Goal: Information Seeking & Learning: Learn about a topic

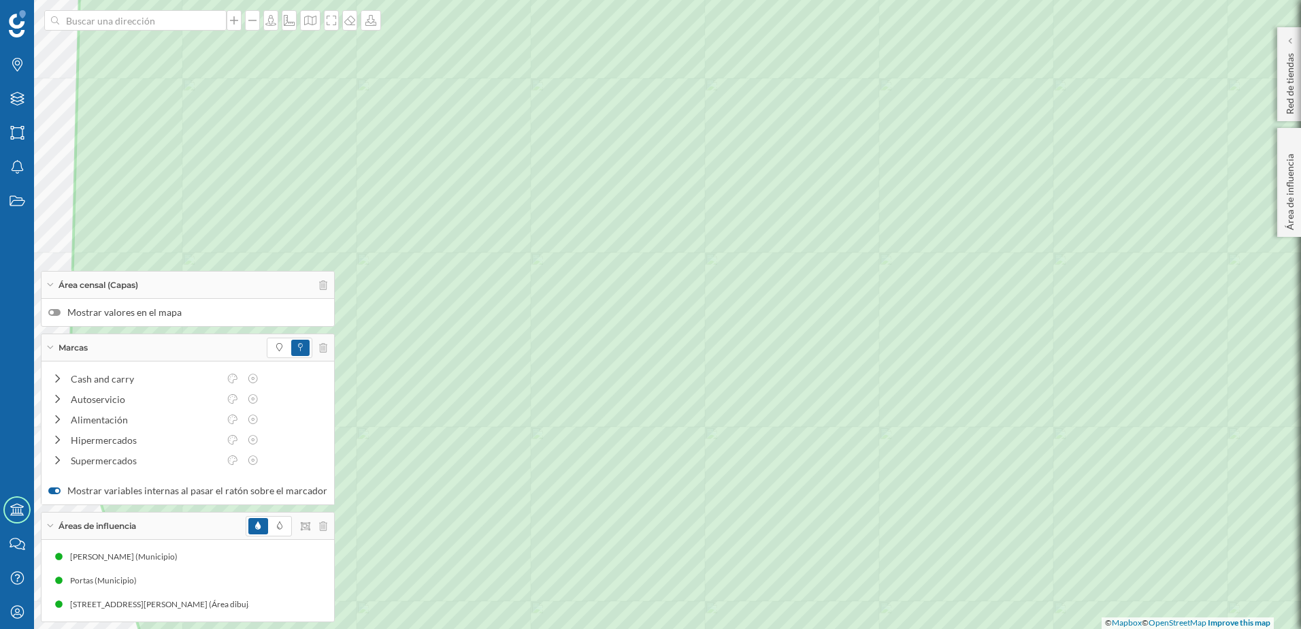
click at [59, 310] on div at bounding box center [54, 312] width 12 height 7
click at [0, 0] on input "Mostrar valores en el mapa" at bounding box center [0, 0] width 0 height 0
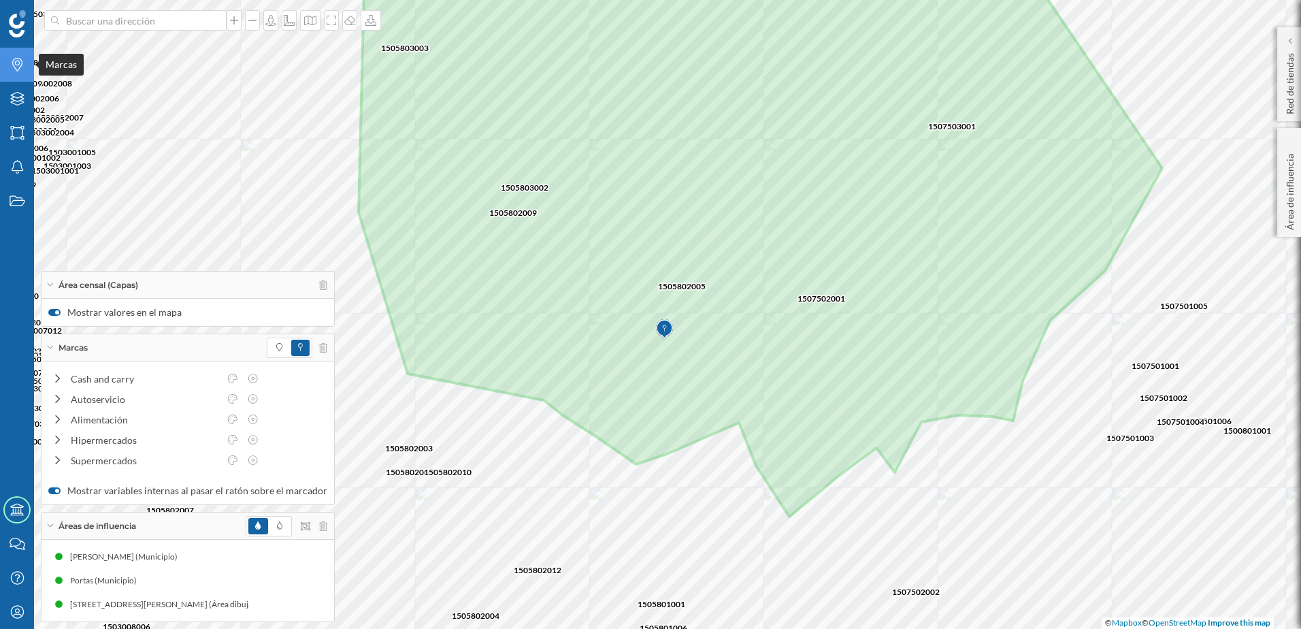
click at [13, 69] on icon "Marcas" at bounding box center [17, 65] width 17 height 14
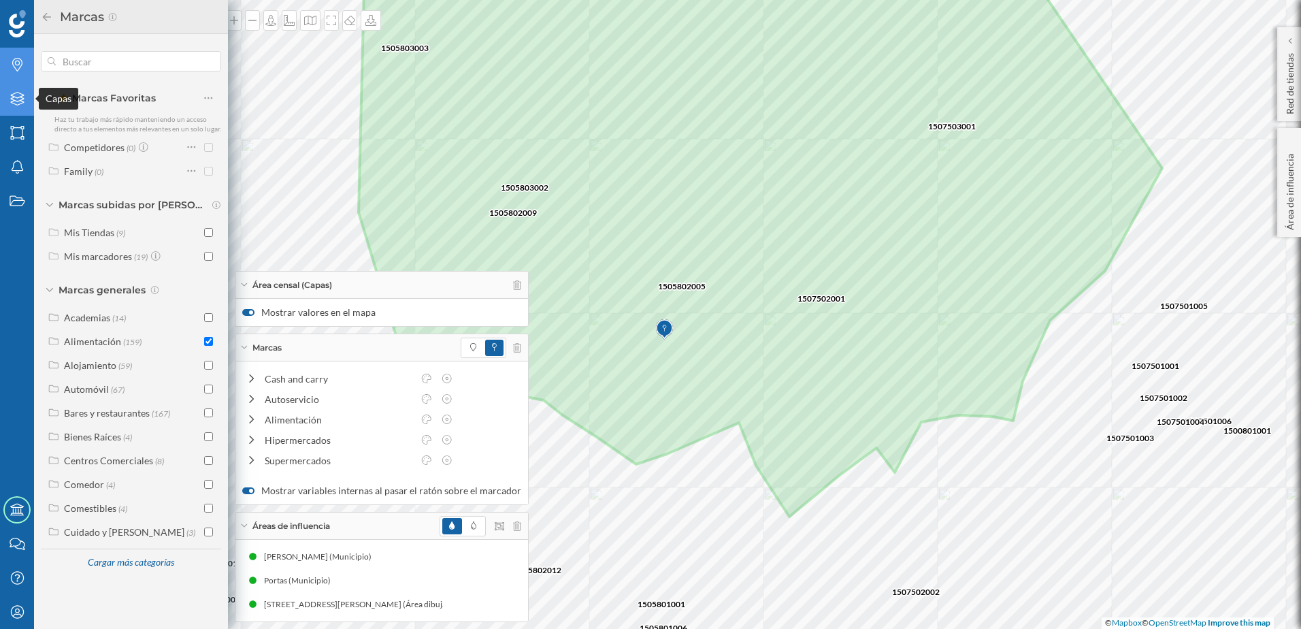
click at [21, 100] on icon at bounding box center [17, 99] width 14 height 14
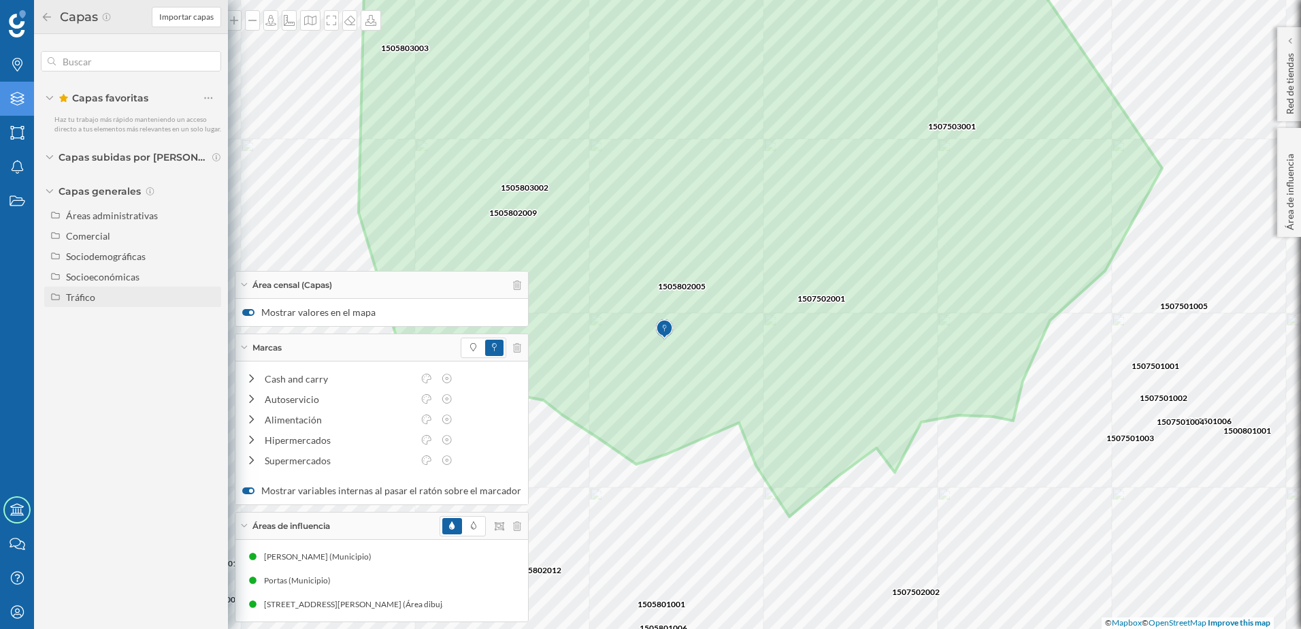
click at [76, 299] on div "Tráfico" at bounding box center [80, 297] width 29 height 12
click at [212, 323] on div at bounding box center [194, 317] width 44 height 19
click at [212, 322] on input "Tráfico rodado" at bounding box center [212, 317] width 9 height 9
radio input "true"
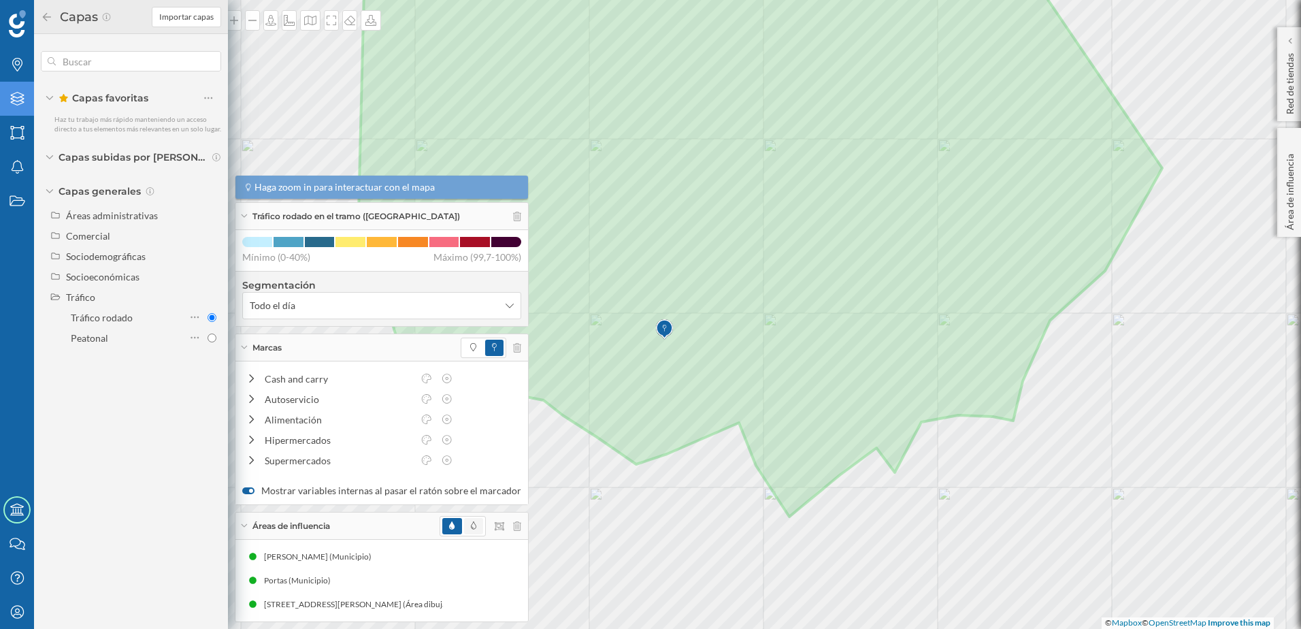
click at [471, 525] on icon at bounding box center [473, 525] width 5 height 8
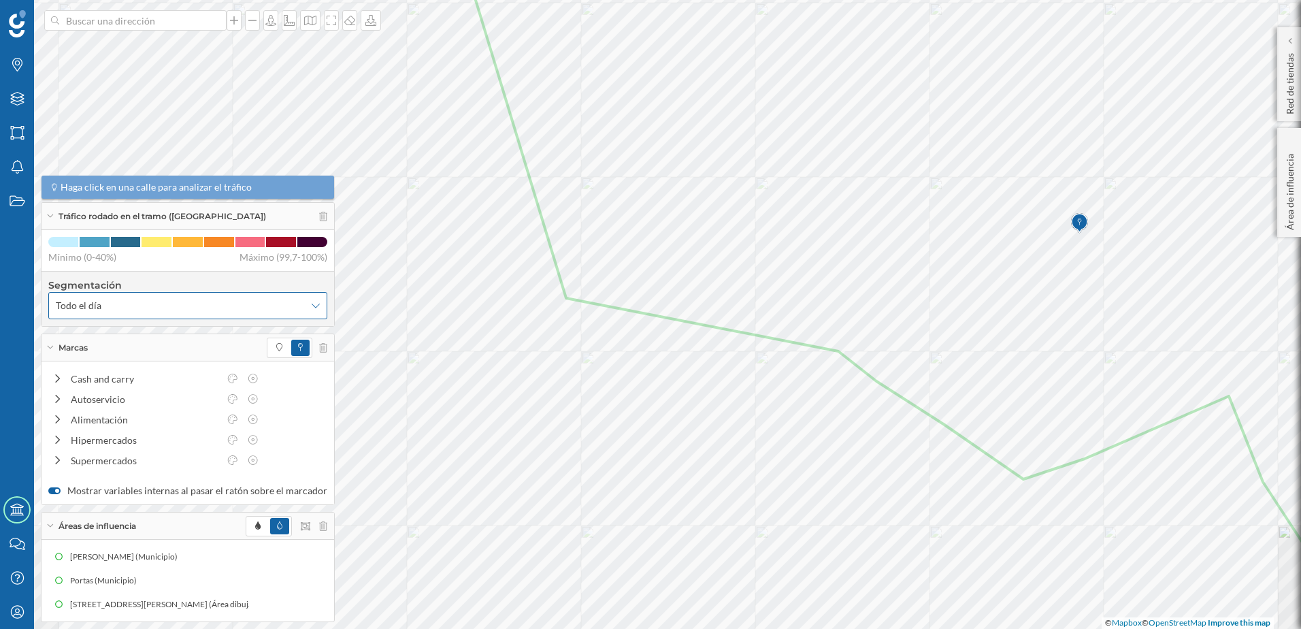
click at [312, 306] on icon at bounding box center [316, 306] width 8 height 10
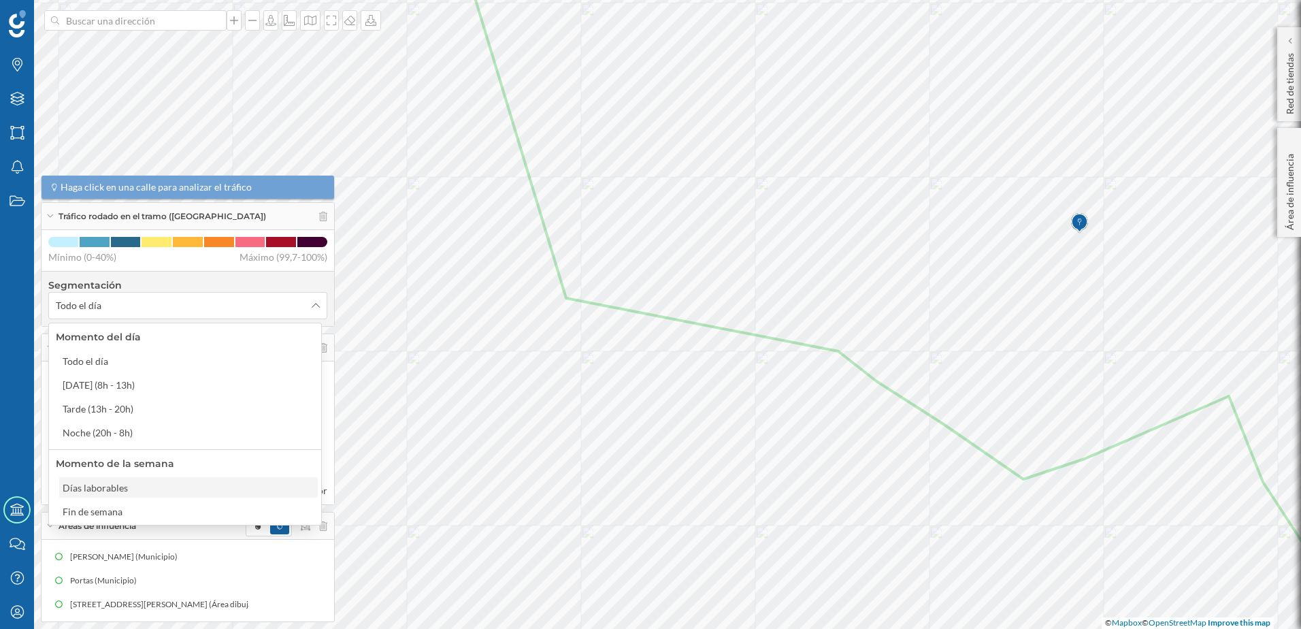
click at [138, 493] on div "Días laborables" at bounding box center [188, 487] width 250 height 14
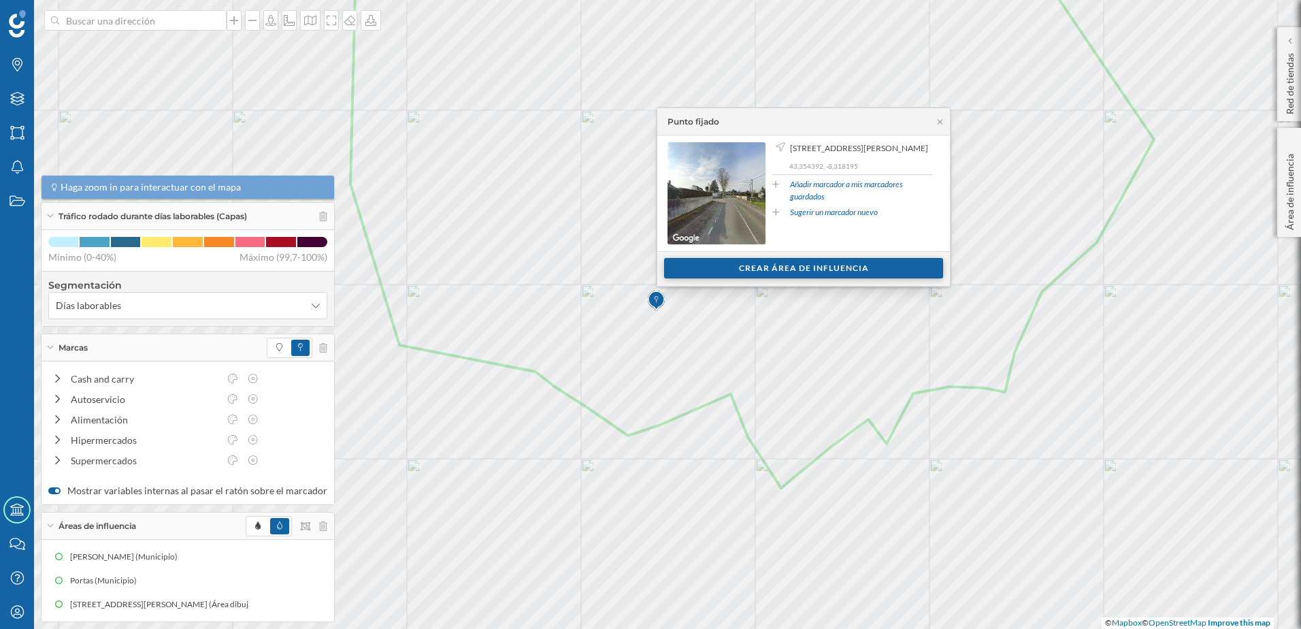
click at [811, 274] on div "Crear área de influencia" at bounding box center [803, 268] width 279 height 20
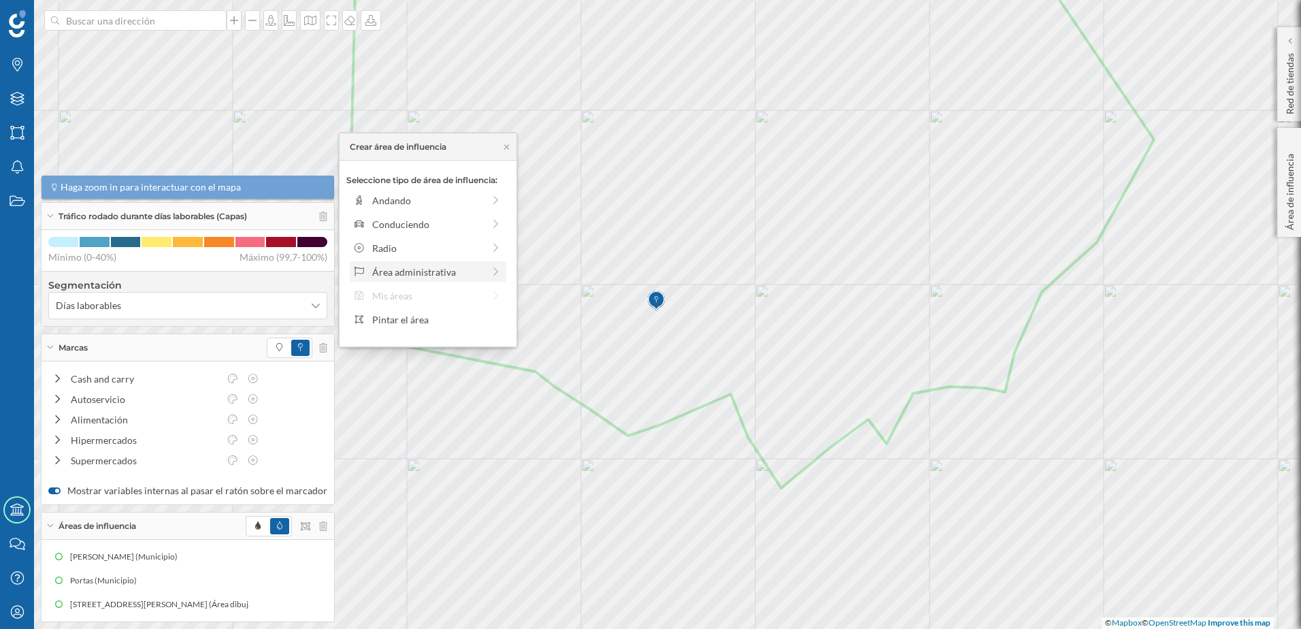
click at [441, 268] on div "Área administrativa" at bounding box center [427, 272] width 111 height 14
click at [415, 318] on div "Código postal" at bounding box center [439, 319] width 134 height 14
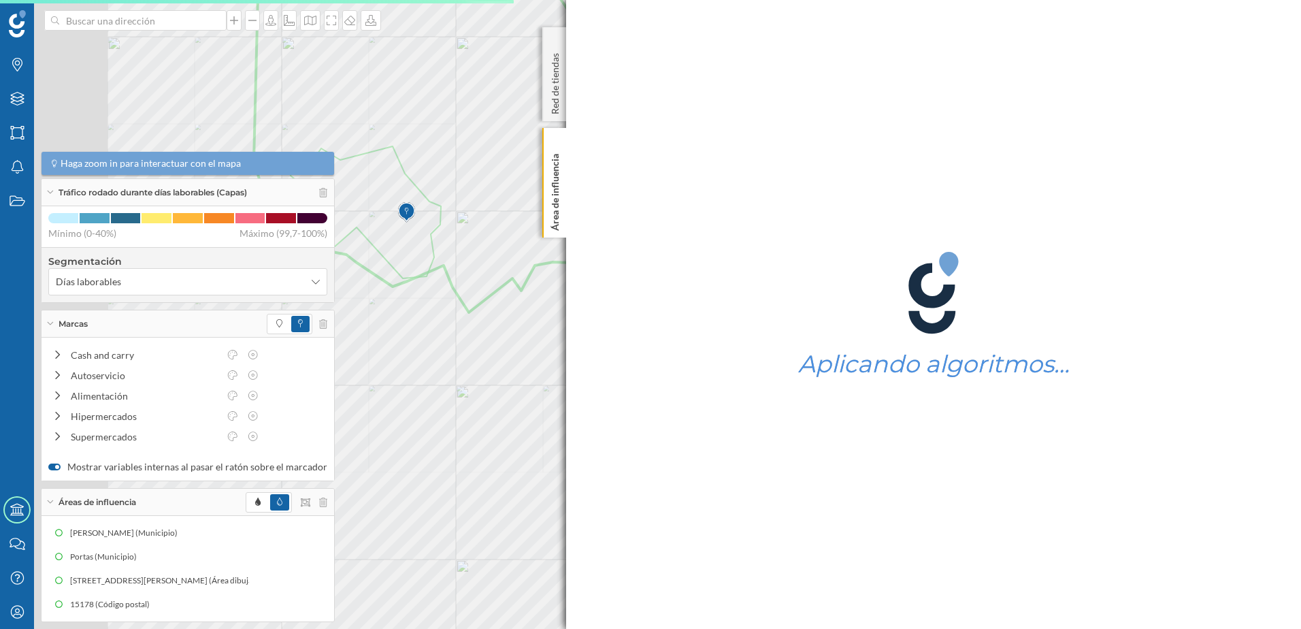
click at [734, 370] on div "Marcas Capas Áreas Notificaciones Estados Academy Contacta con nosotros Centro …" at bounding box center [650, 314] width 1301 height 629
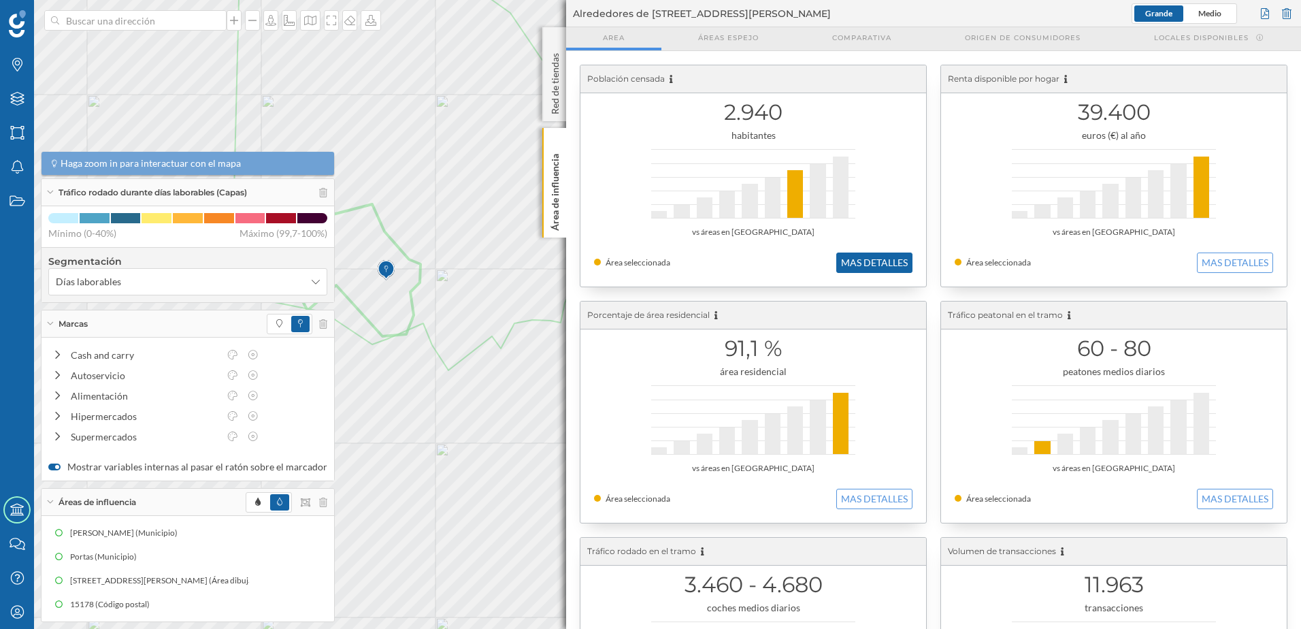
click at [885, 263] on button "MAS DETALLES" at bounding box center [874, 262] width 76 height 20
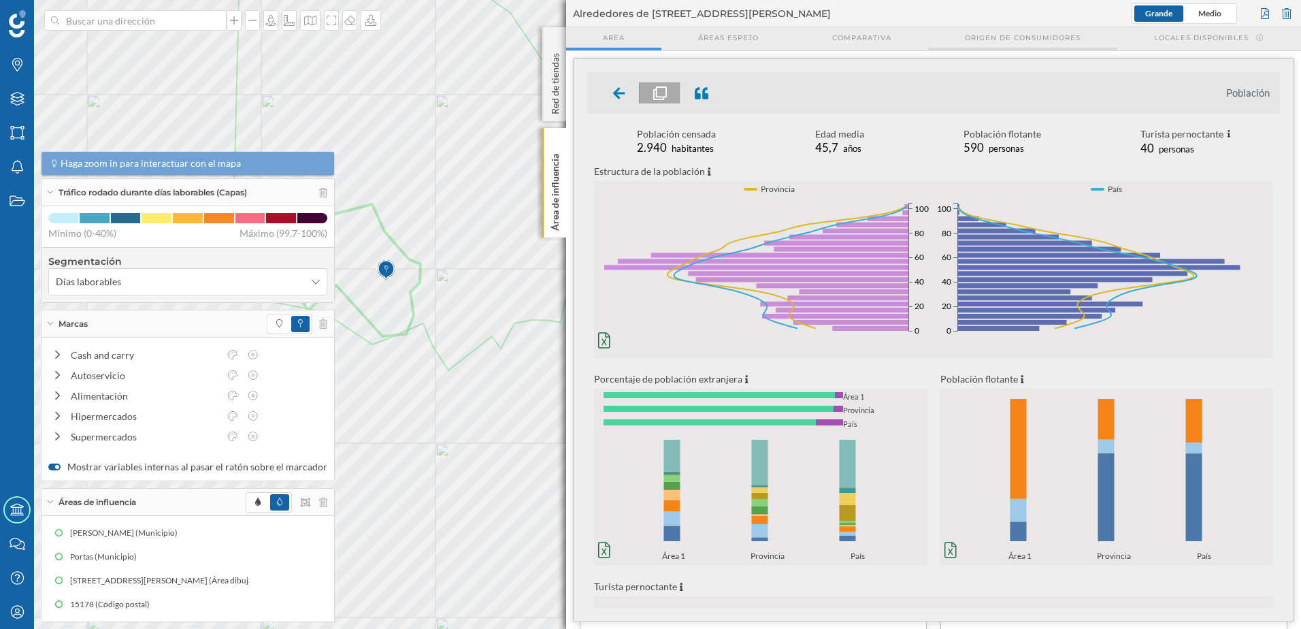
click at [1006, 37] on span "Origen de consumidores" at bounding box center [1023, 38] width 116 height 10
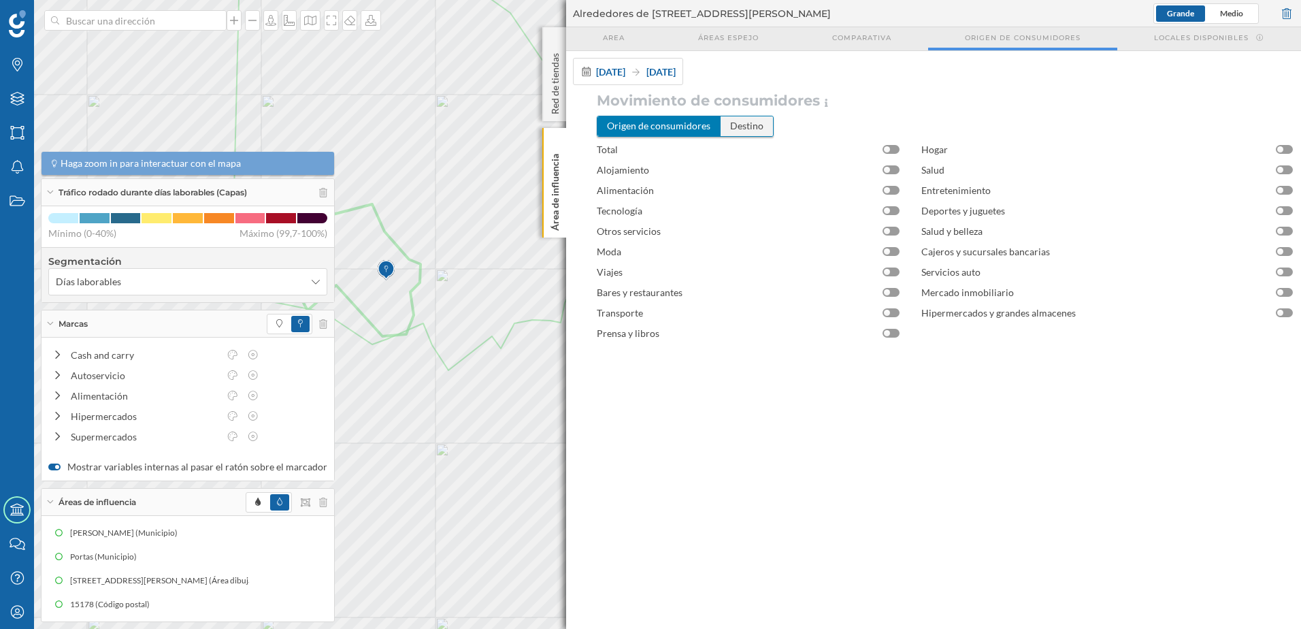
click at [756, 127] on div "Destino" at bounding box center [747, 125] width 52 height 19
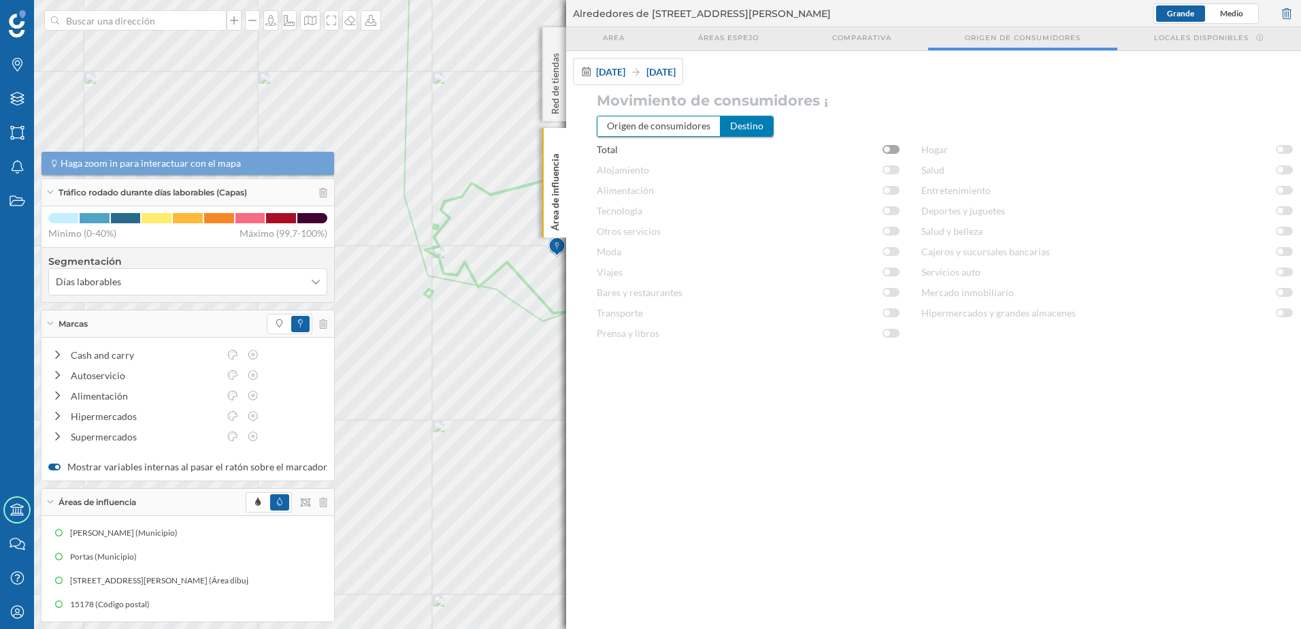
click at [895, 147] on div at bounding box center [891, 149] width 17 height 9
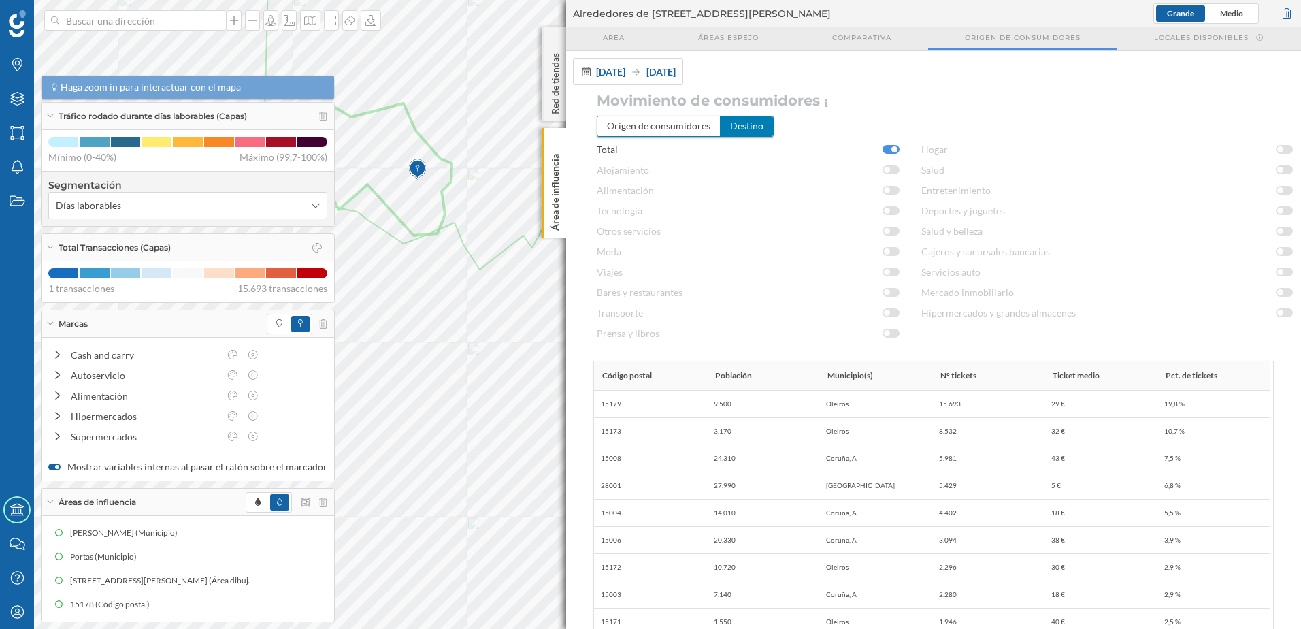
click at [301, 382] on div "Marcas Capas Áreas Notificaciones Estados Academy Contacta con nosotros Centro …" at bounding box center [650, 314] width 1301 height 629
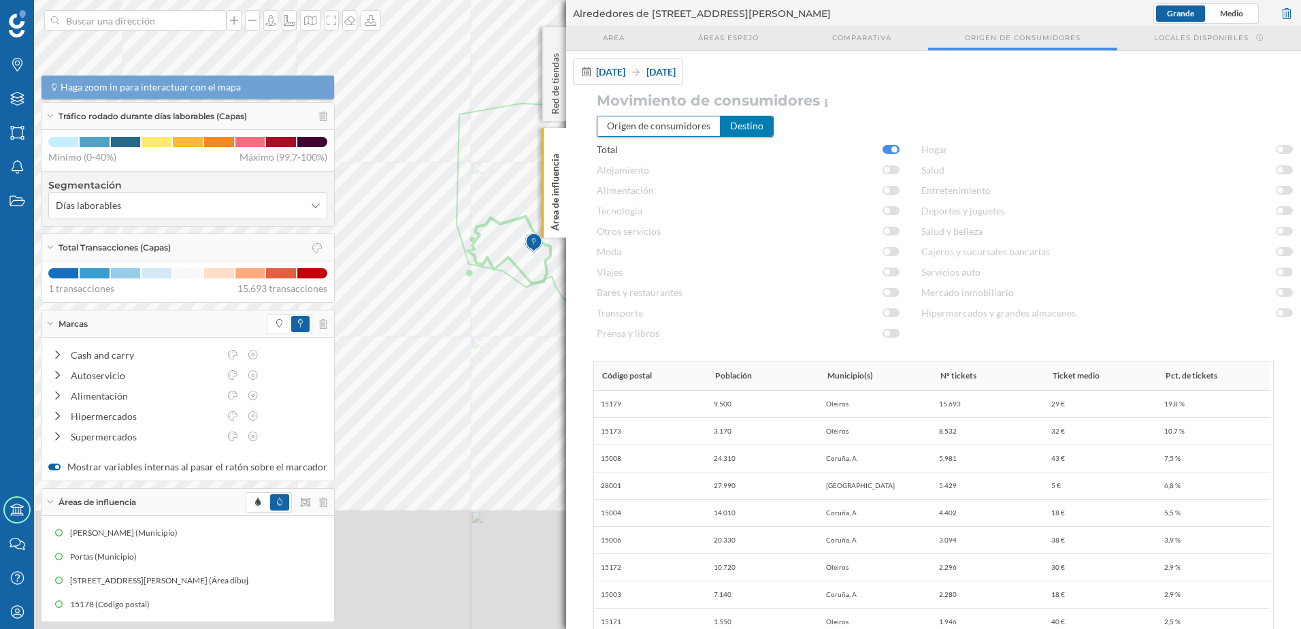
click at [601, 295] on div "Marcas Capas Áreas Notificaciones Estados Academy Contacta con nosotros Centro …" at bounding box center [650, 314] width 1301 height 629
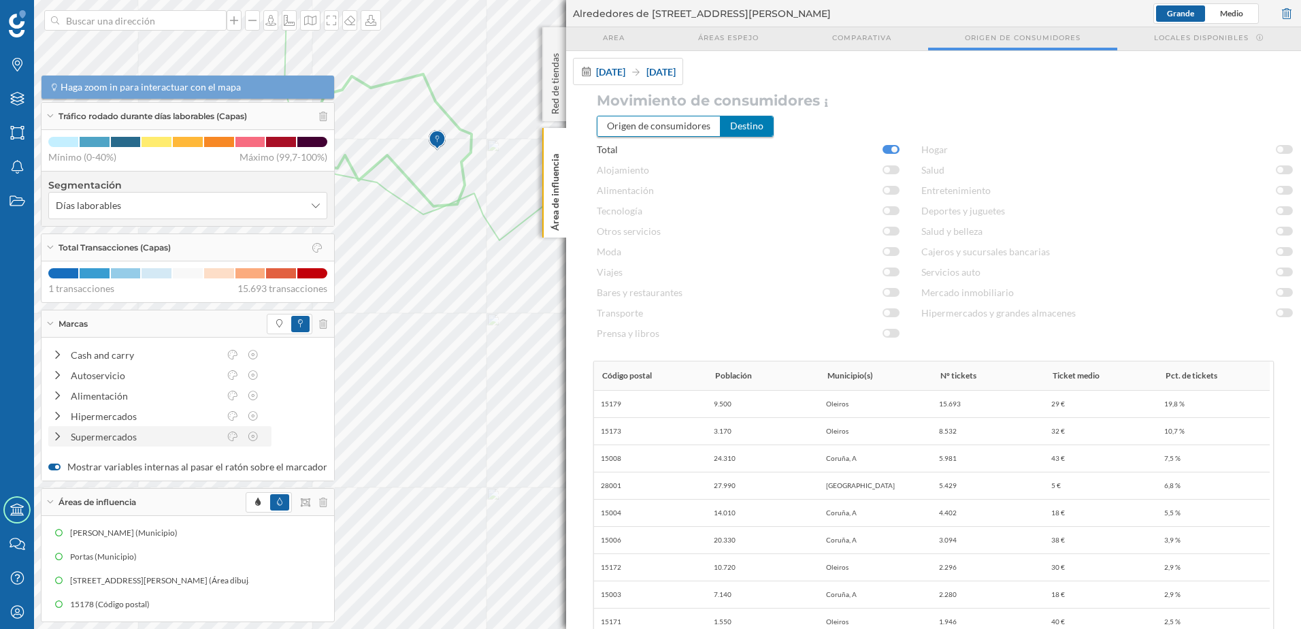
click at [263, 445] on div "Marcas Capas Áreas Notificaciones Estados Academy Contacta con nosotros Centro …" at bounding box center [650, 314] width 1301 height 629
click at [679, 121] on div "Origen de consumidores" at bounding box center [658, 125] width 123 height 19
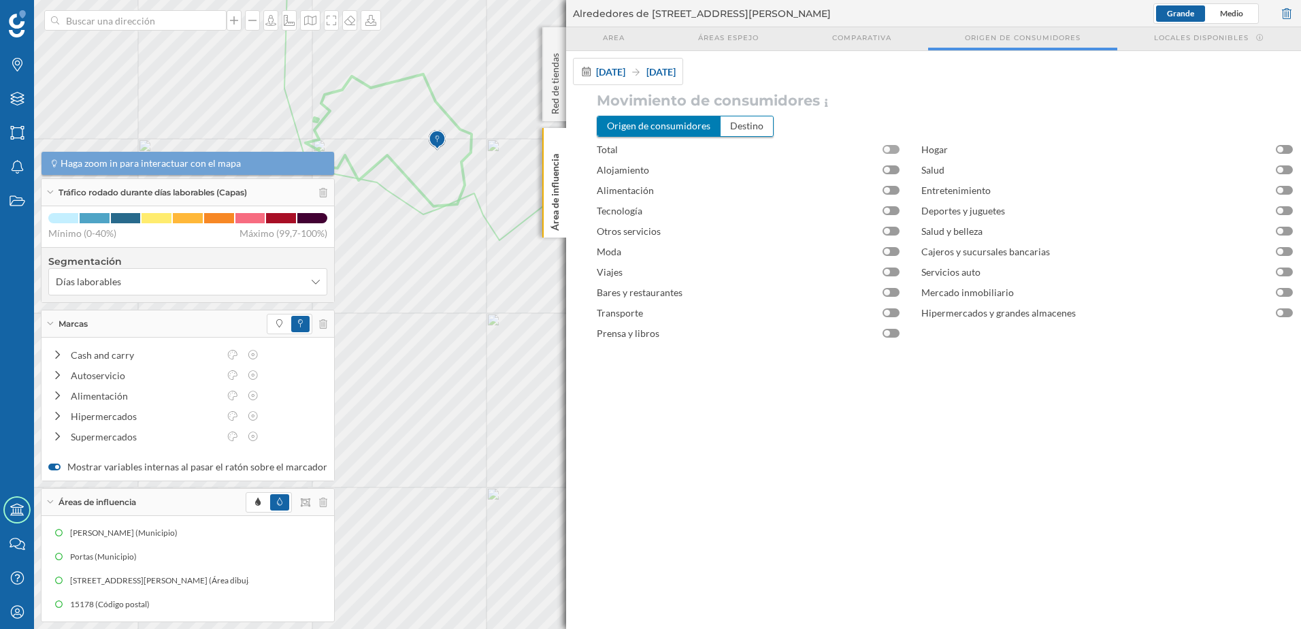
click at [888, 147] on div at bounding box center [887, 149] width 6 height 6
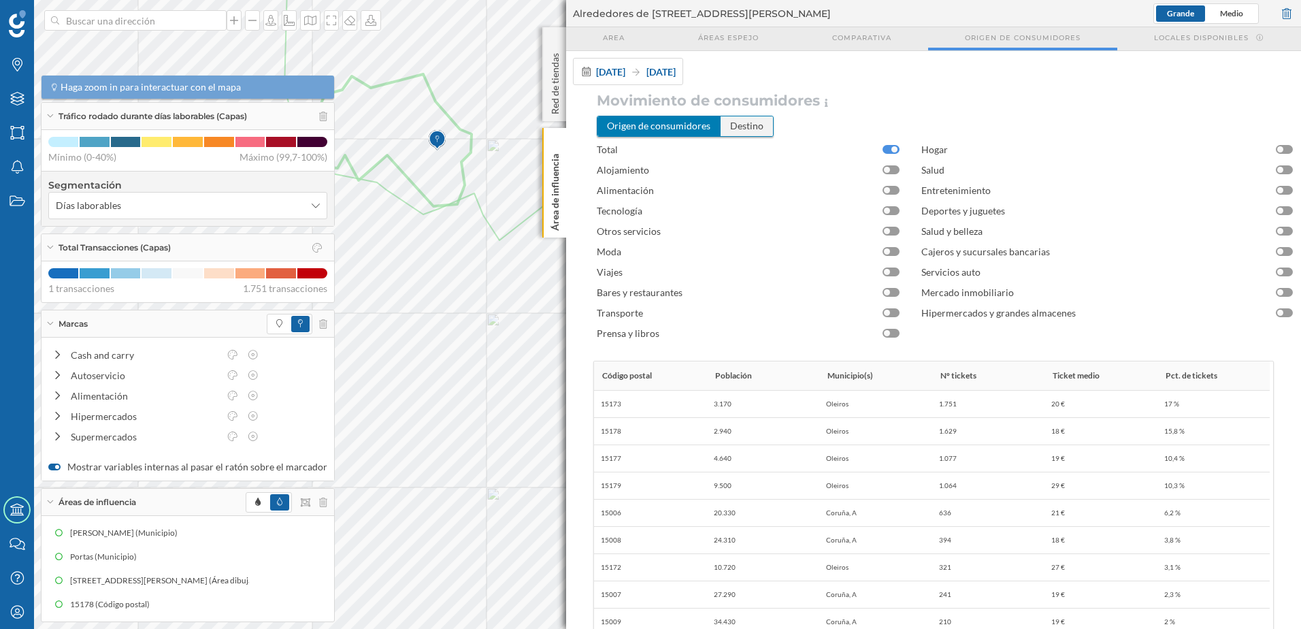
click at [749, 127] on div "Destino" at bounding box center [747, 125] width 52 height 19
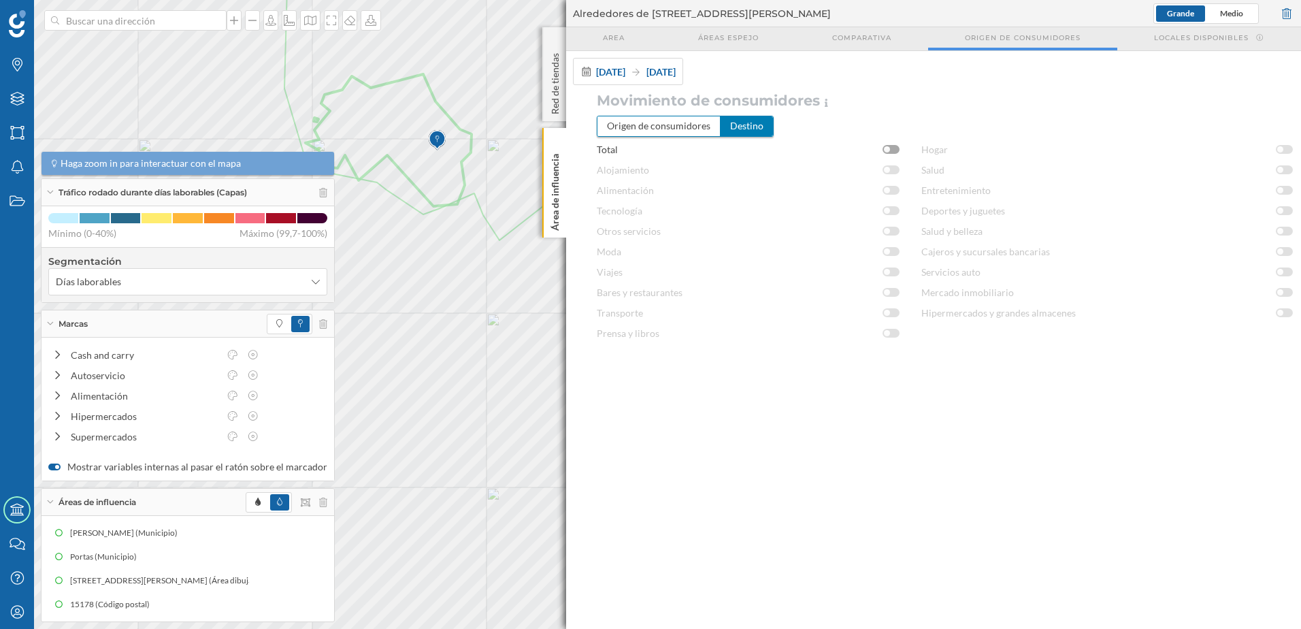
click at [896, 148] on div at bounding box center [891, 149] width 17 height 9
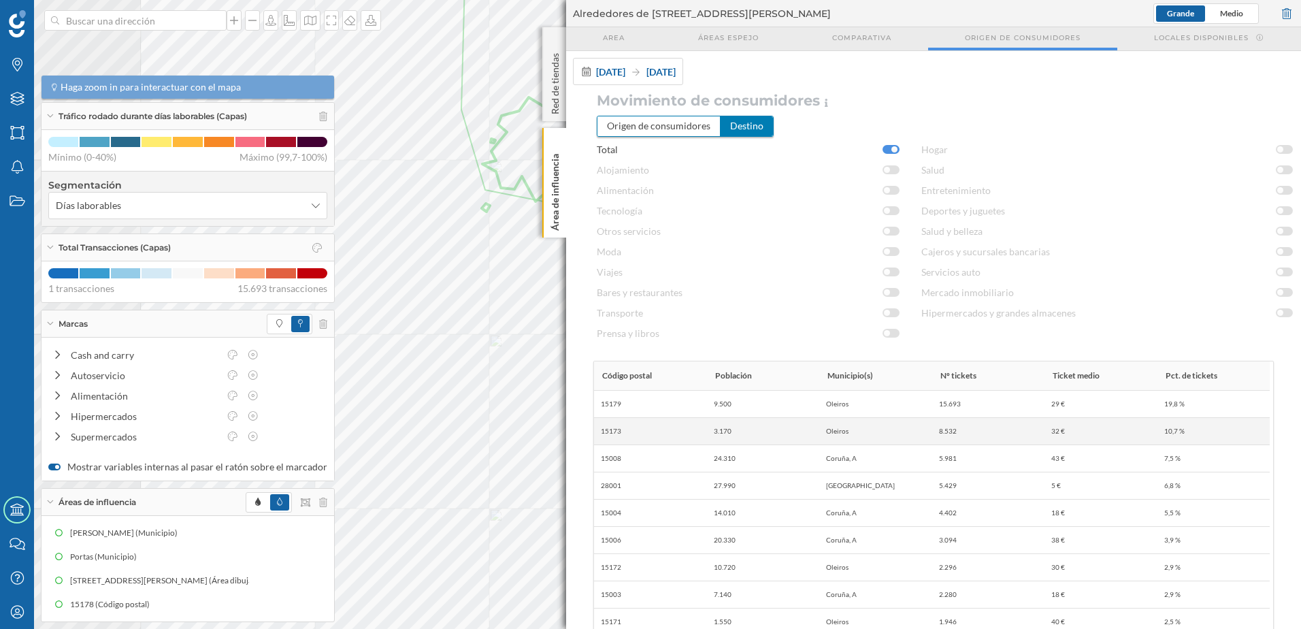
click at [621, 438] on div "Marcas Capas Áreas Notificaciones Estados Academy Contacta con nosotros Centro …" at bounding box center [650, 314] width 1301 height 629
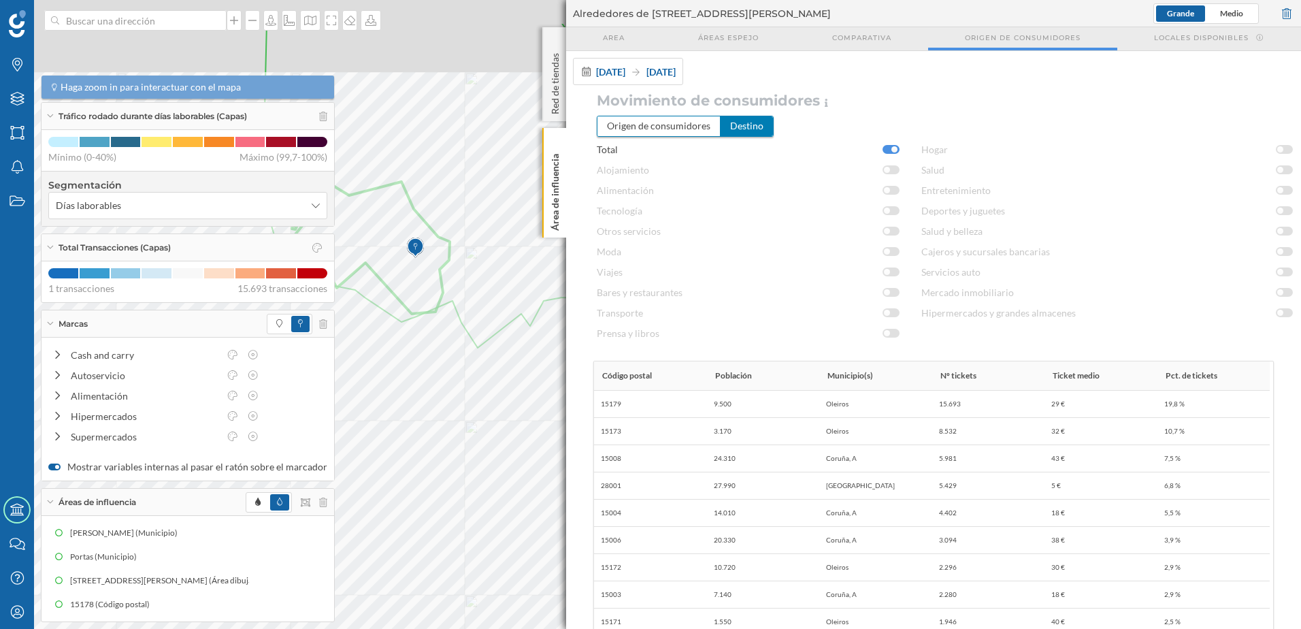
click at [327, 413] on div "Marcas Capas Áreas Notificaciones Estados Academy Contacta con nosotros Centro …" at bounding box center [650, 314] width 1301 height 629
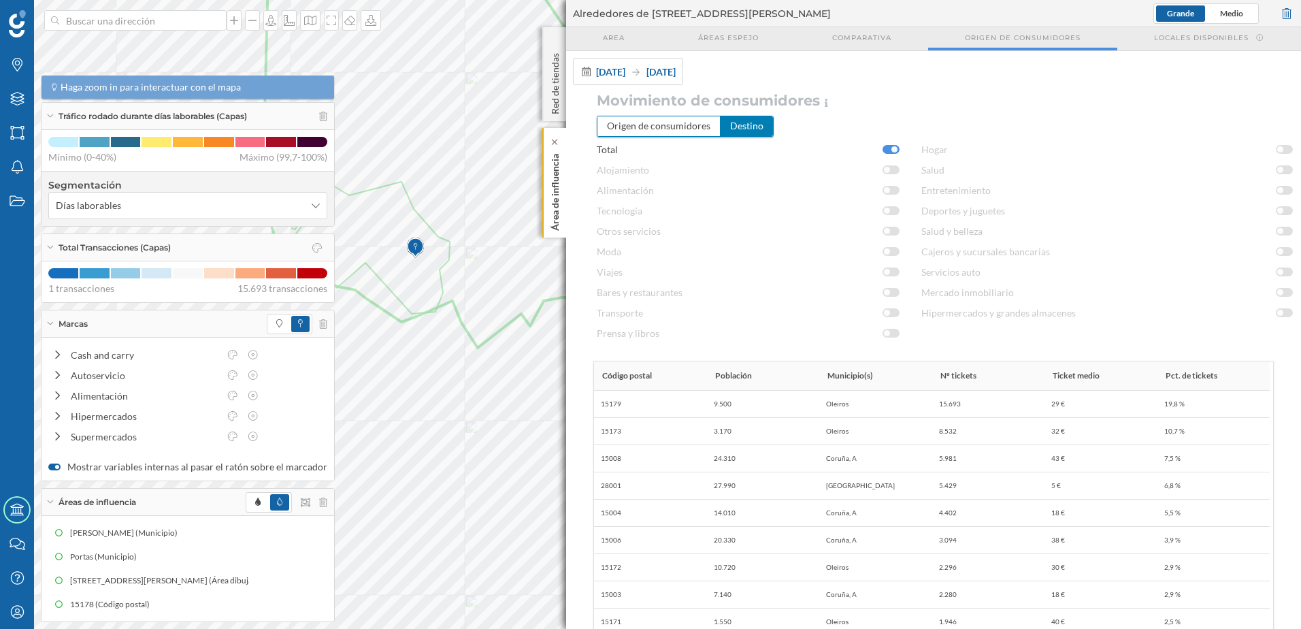
click at [551, 212] on p "Área de influencia" at bounding box center [555, 189] width 14 height 82
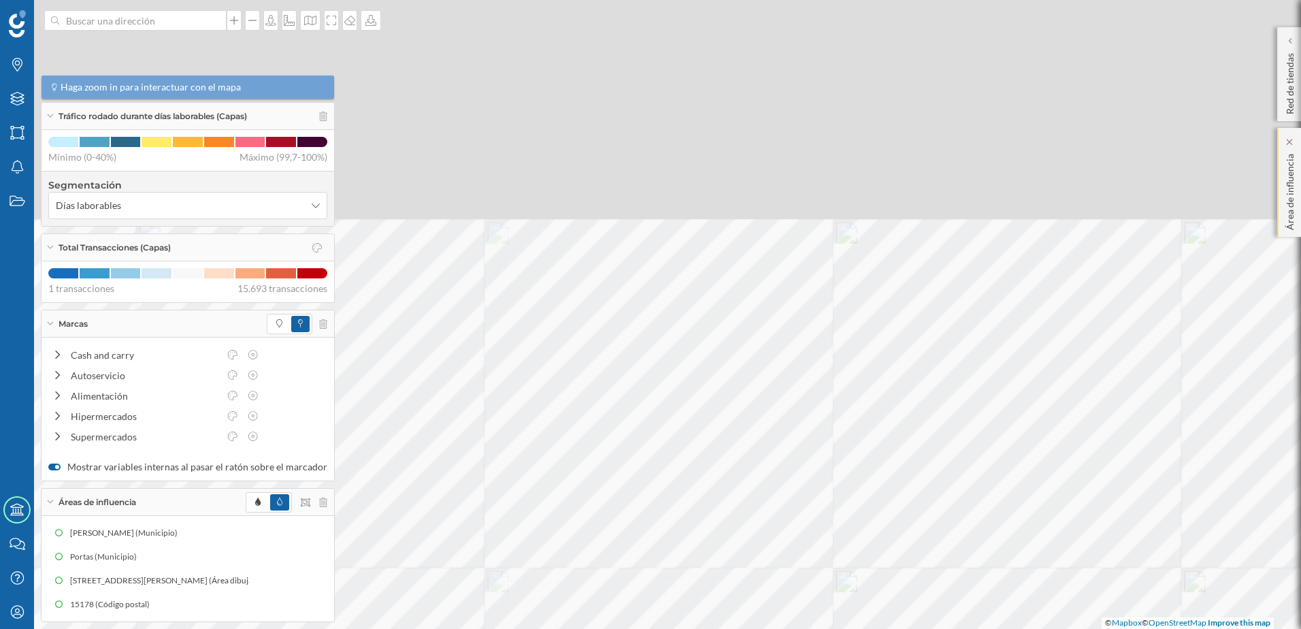
click at [1300, 517] on div at bounding box center [1322, 517] width 0 height 0
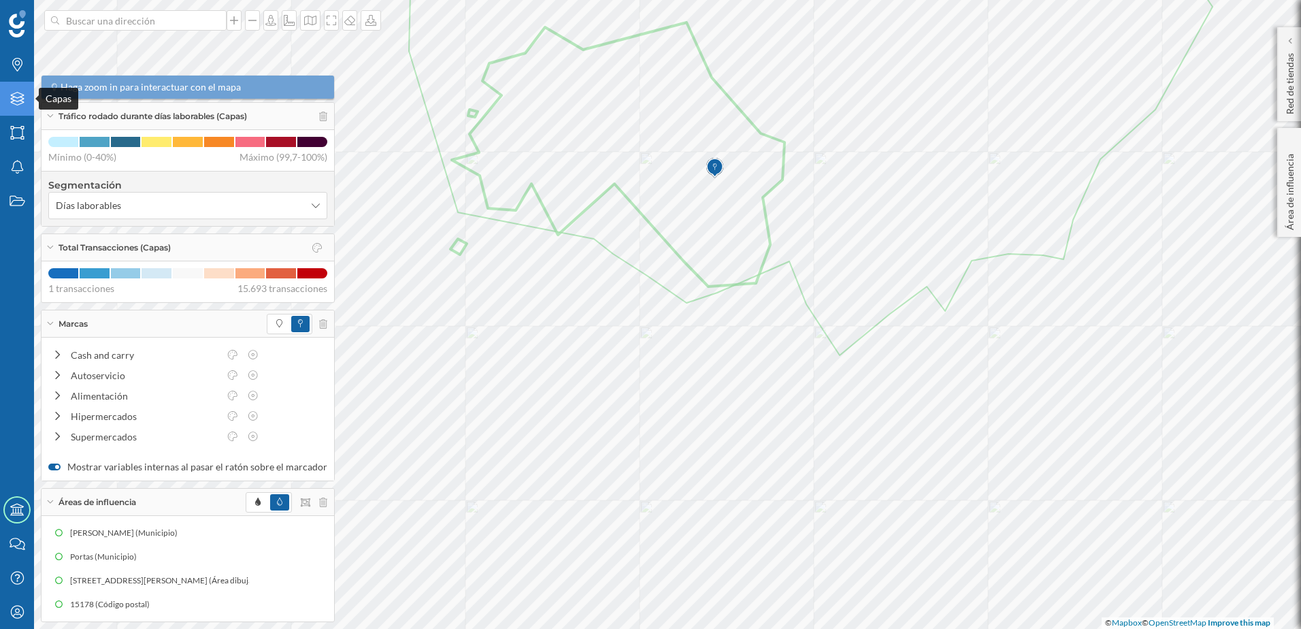
click at [10, 94] on icon "Capas" at bounding box center [17, 99] width 17 height 14
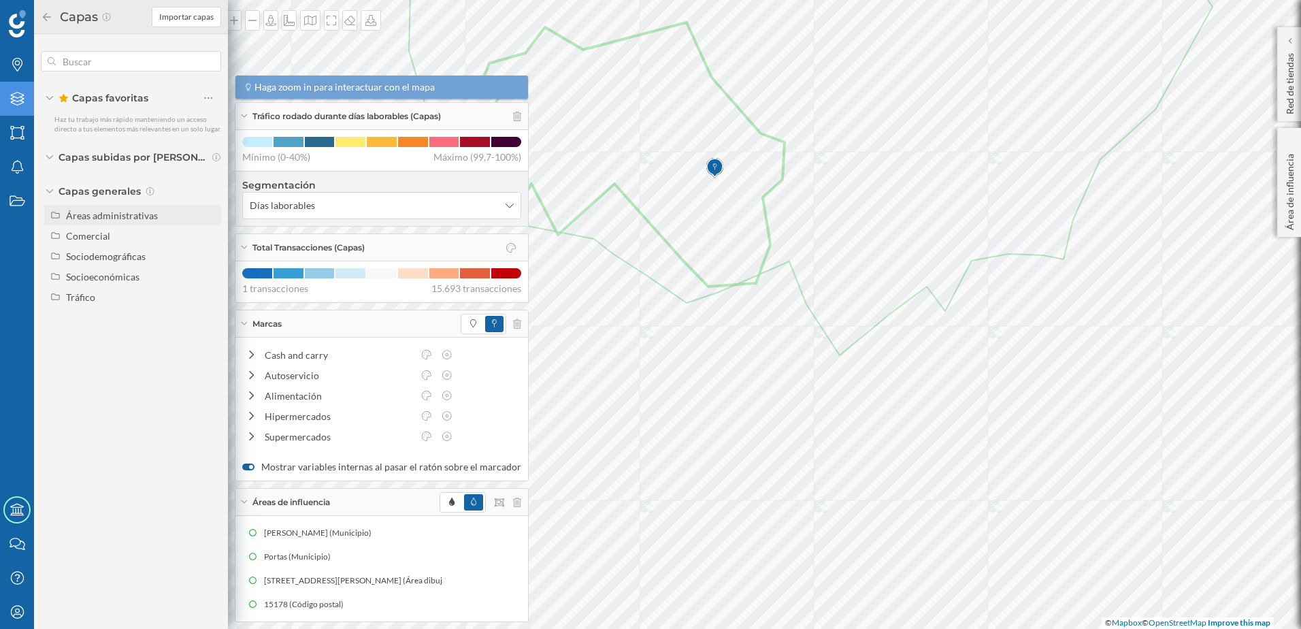
click at [101, 213] on div "Áreas administrativas" at bounding box center [112, 216] width 92 height 12
click at [213, 319] on input "Sección censal" at bounding box center [212, 317] width 9 height 9
radio input "true"
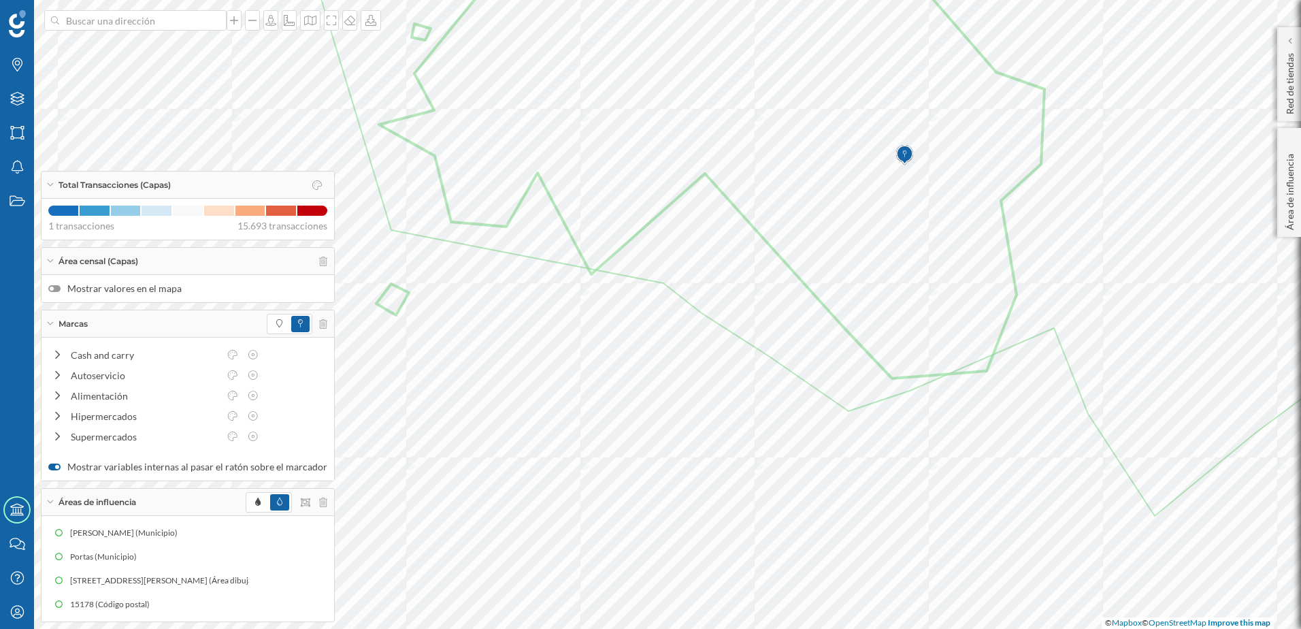
click at [63, 289] on label "Mostrar valores en el mapa" at bounding box center [187, 289] width 279 height 14
click at [0, 0] on input "Mostrar valores en el mapa" at bounding box center [0, 0] width 0 height 0
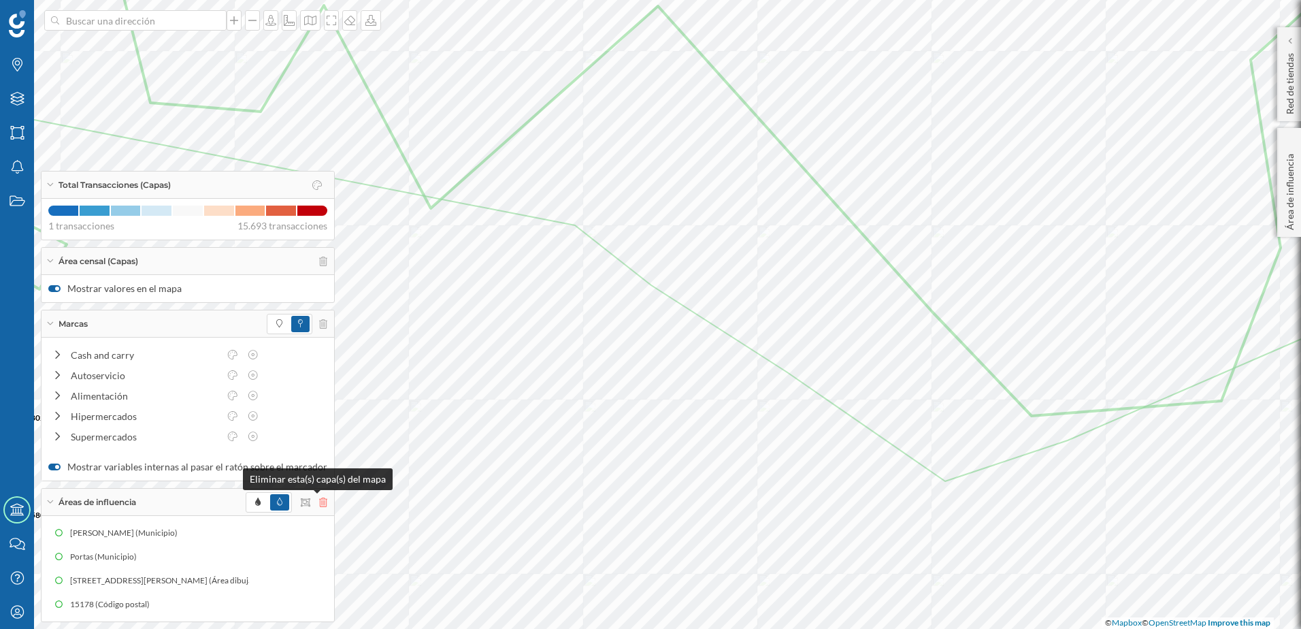
click at [319, 502] on icon at bounding box center [323, 502] width 8 height 10
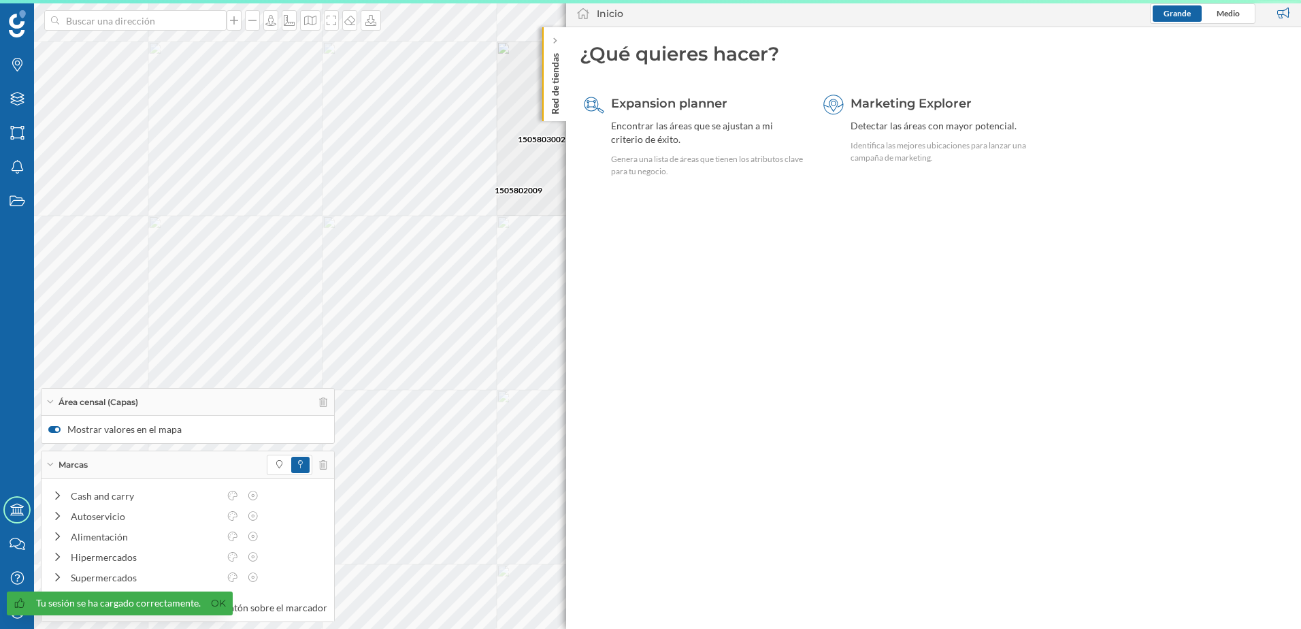
click at [551, 110] on p "Red de tiendas" at bounding box center [555, 81] width 14 height 67
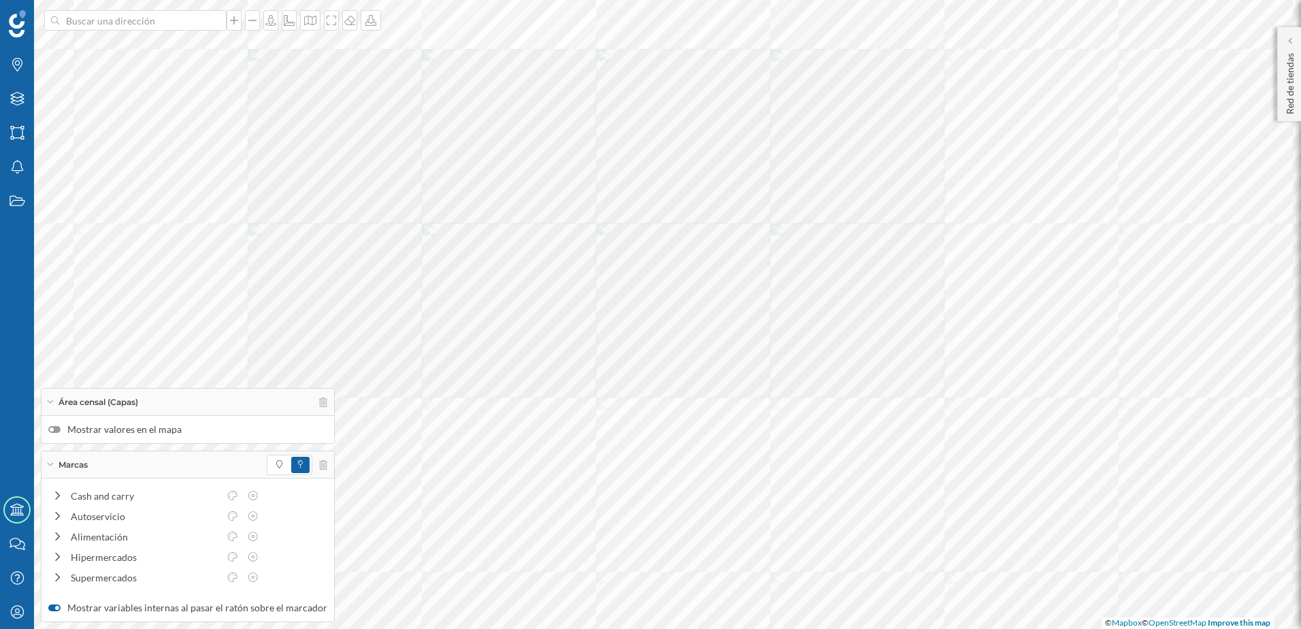
click at [58, 431] on div at bounding box center [54, 429] width 12 height 7
click at [0, 0] on input "Mostrar valores en el mapa" at bounding box center [0, 0] width 0 height 0
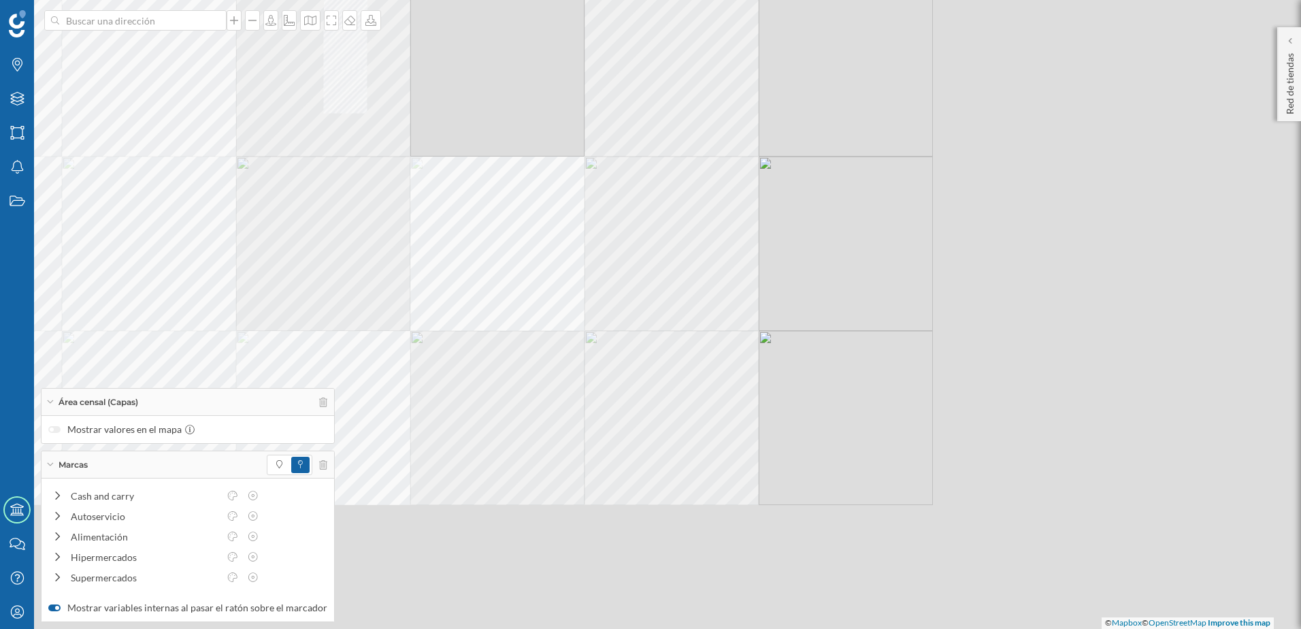
click at [376, 191] on div "© Mapbox © OpenStreetMap Improve this map" at bounding box center [650, 314] width 1301 height 629
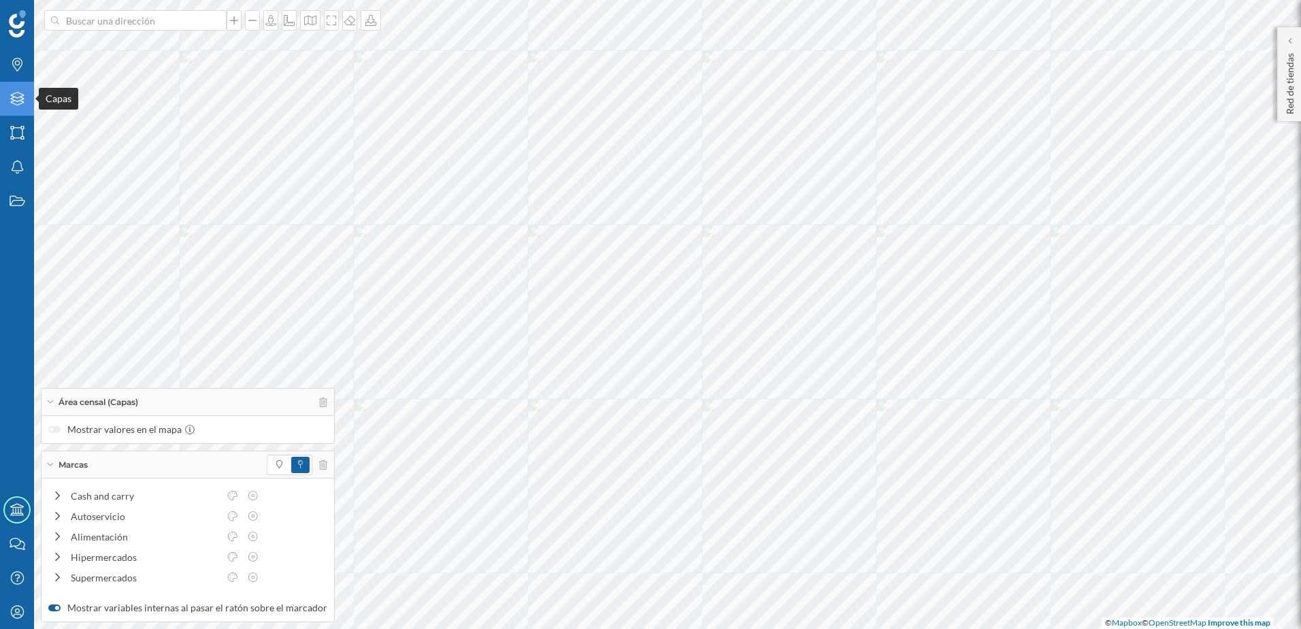
click at [16, 102] on icon "Capas" at bounding box center [17, 99] width 17 height 14
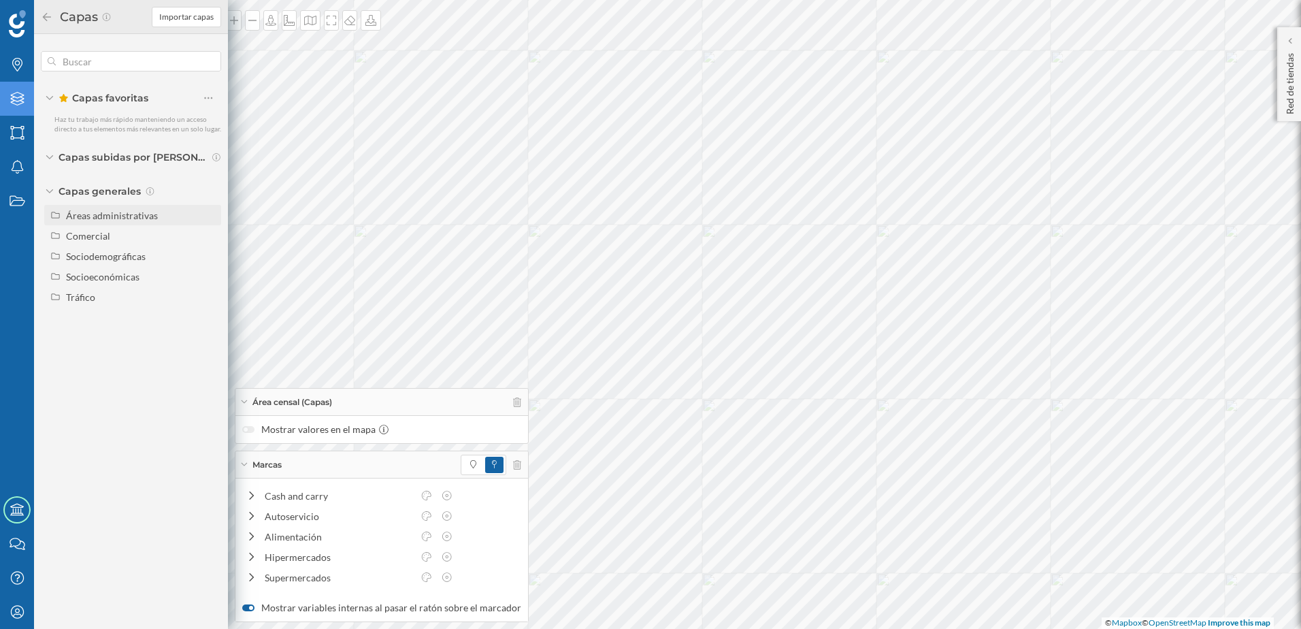
click at [93, 218] on div "Áreas administrativas" at bounding box center [112, 216] width 92 height 12
click at [209, 336] on input "Código postal" at bounding box center [212, 337] width 9 height 9
radio input "true"
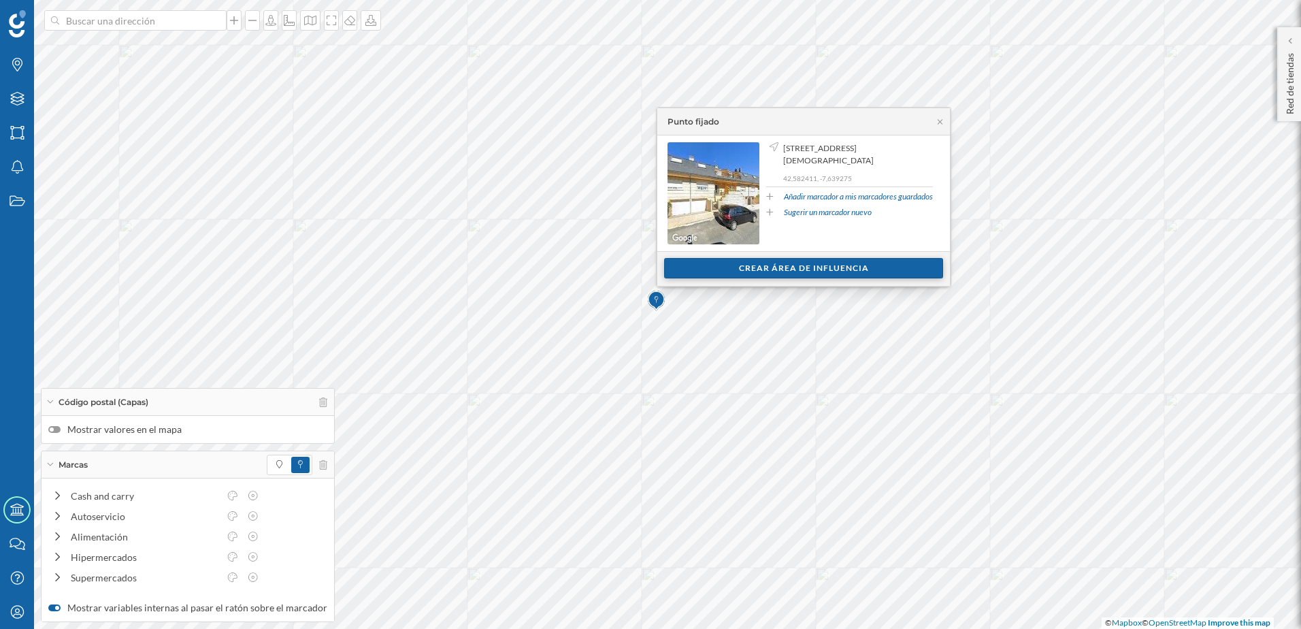
click at [797, 269] on div "Crear área de influencia" at bounding box center [803, 268] width 279 height 20
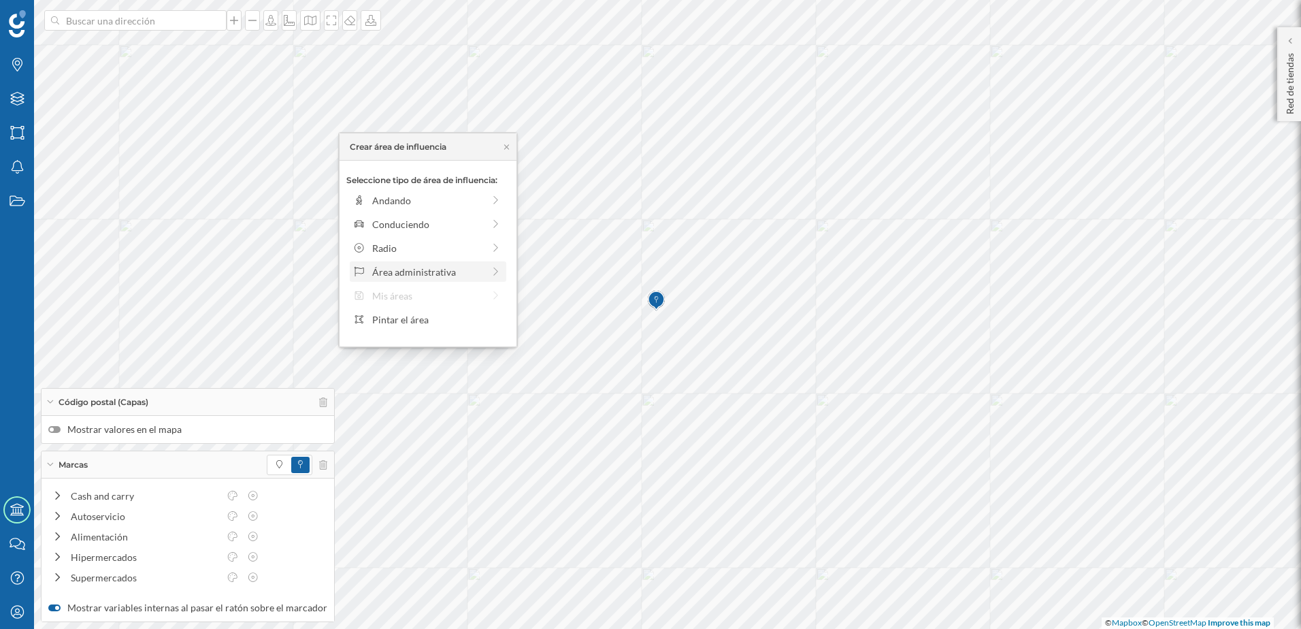
click at [435, 275] on div "Área administrativa" at bounding box center [427, 272] width 111 height 14
click at [399, 246] on div "Municipio" at bounding box center [439, 248] width 134 height 14
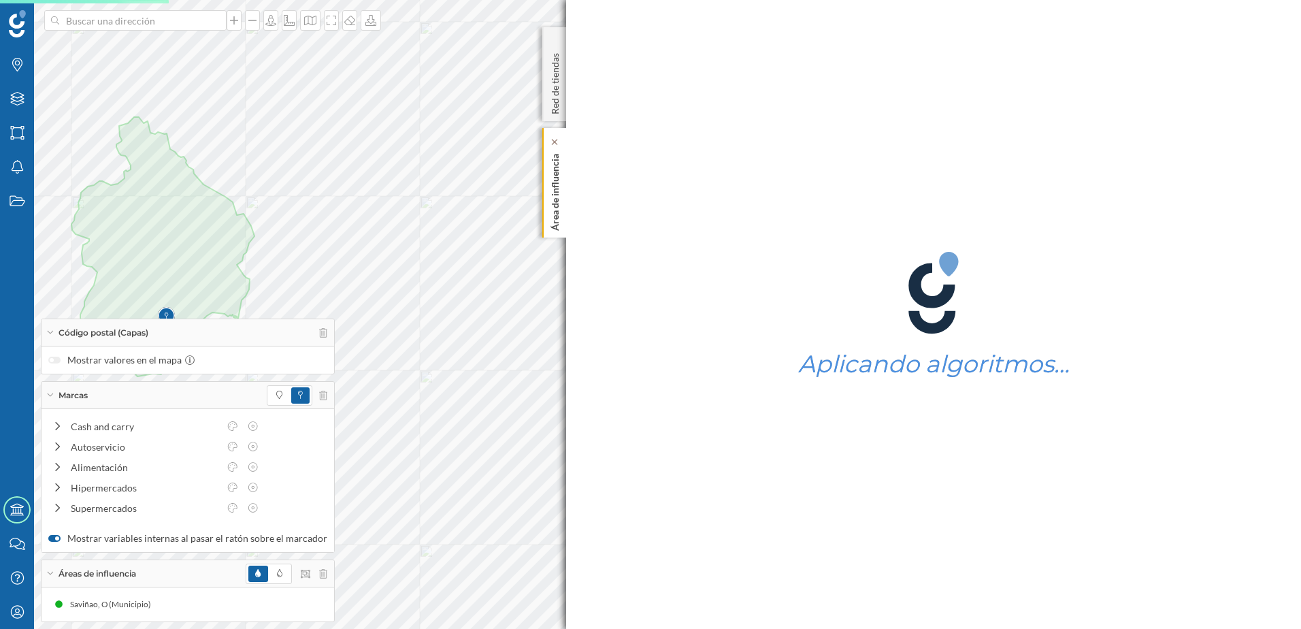
click at [559, 221] on p "Área de influencia" at bounding box center [555, 189] width 14 height 82
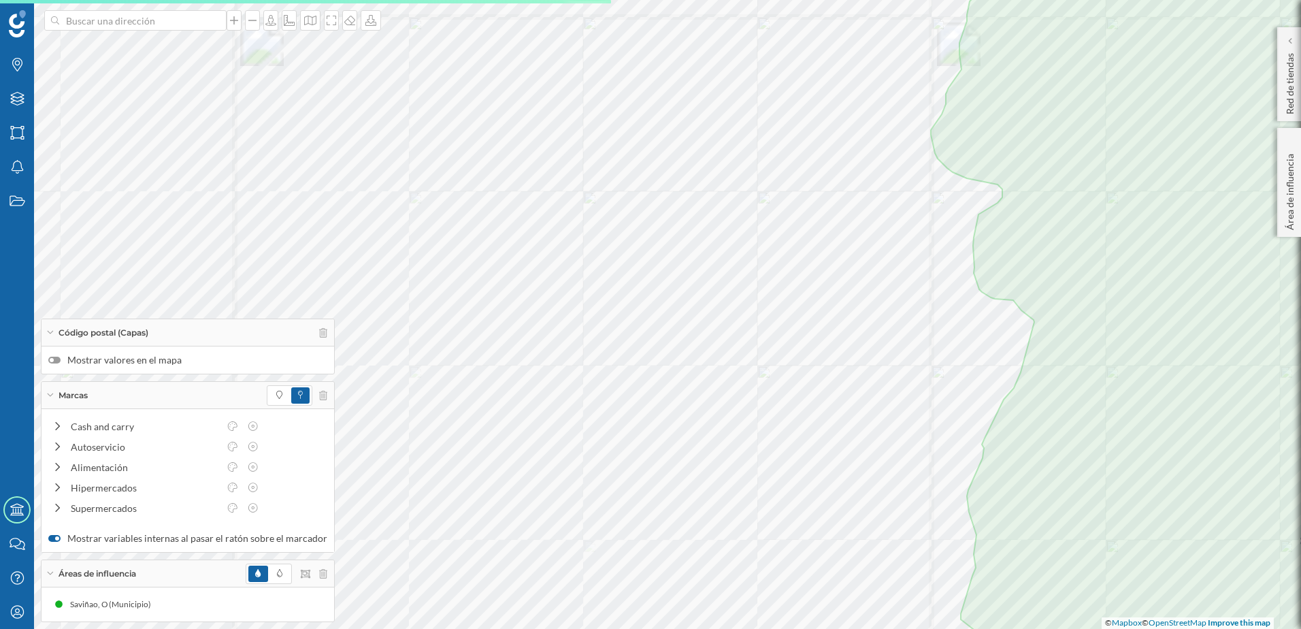
click at [61, 359] on label "Mostrar valores en el mapa" at bounding box center [187, 360] width 279 height 14
click at [0, 0] on input "Mostrar valores en el mapa" at bounding box center [0, 0] width 0 height 0
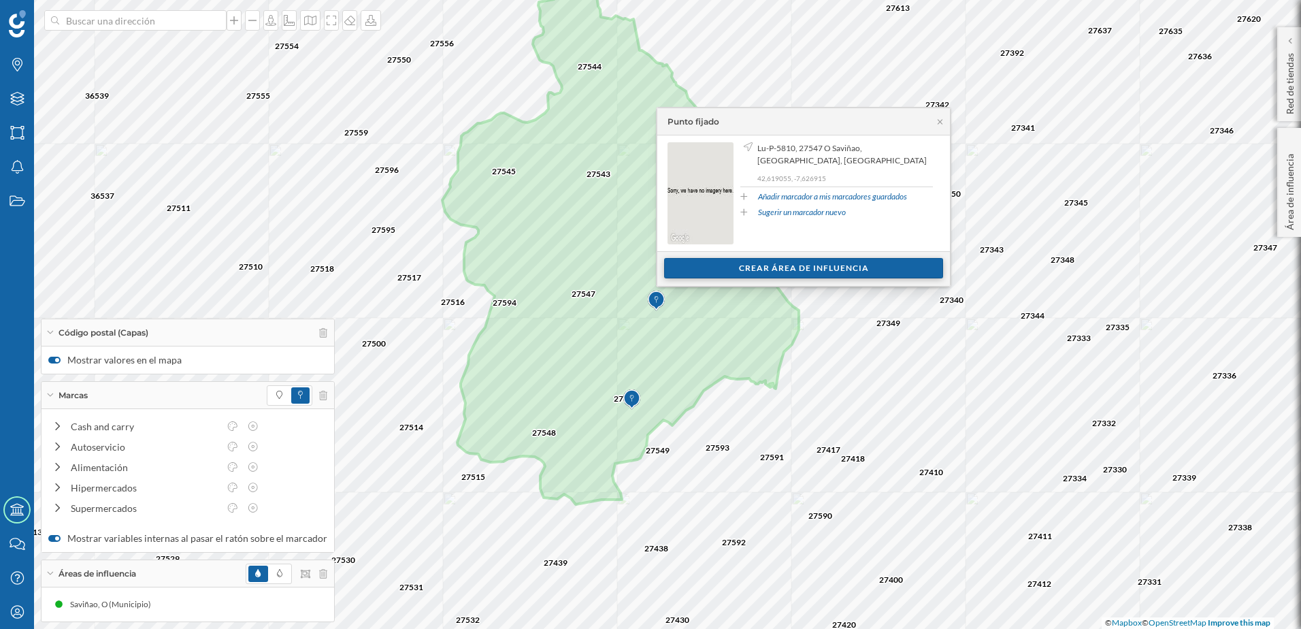
click at [839, 268] on div "Crear área de influencia" at bounding box center [803, 268] width 279 height 20
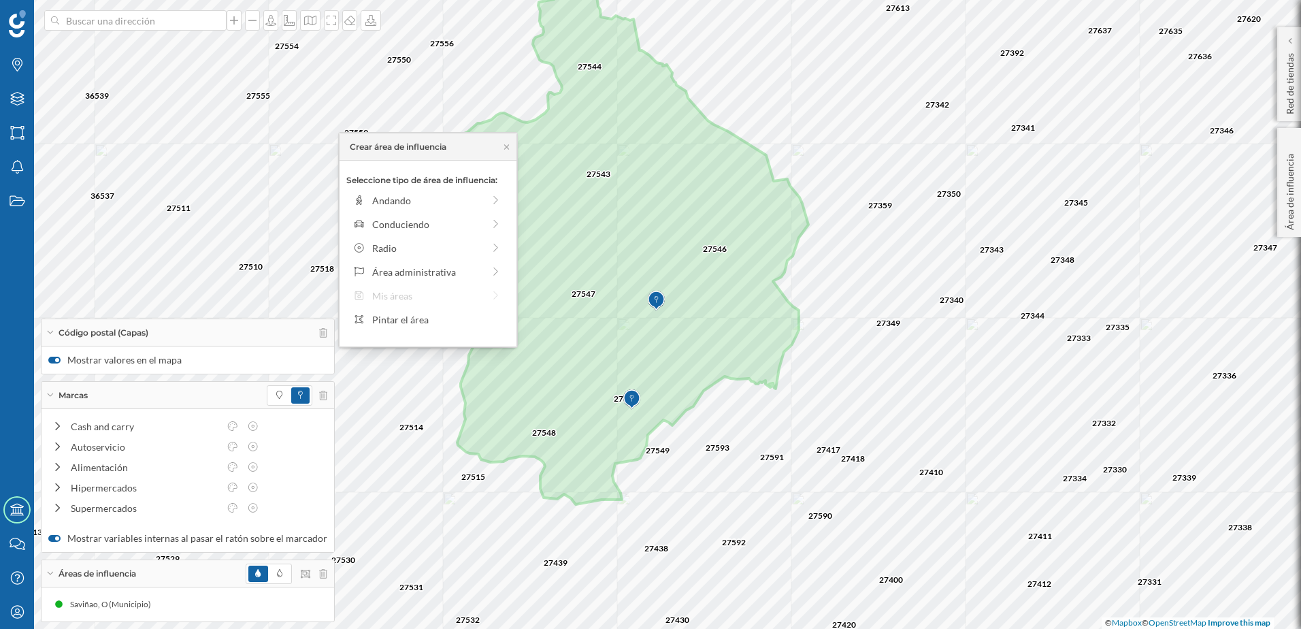
click at [499, 144] on div "Crear área de influencia" at bounding box center [428, 146] width 177 height 27
click at [508, 150] on icon at bounding box center [507, 147] width 10 height 8
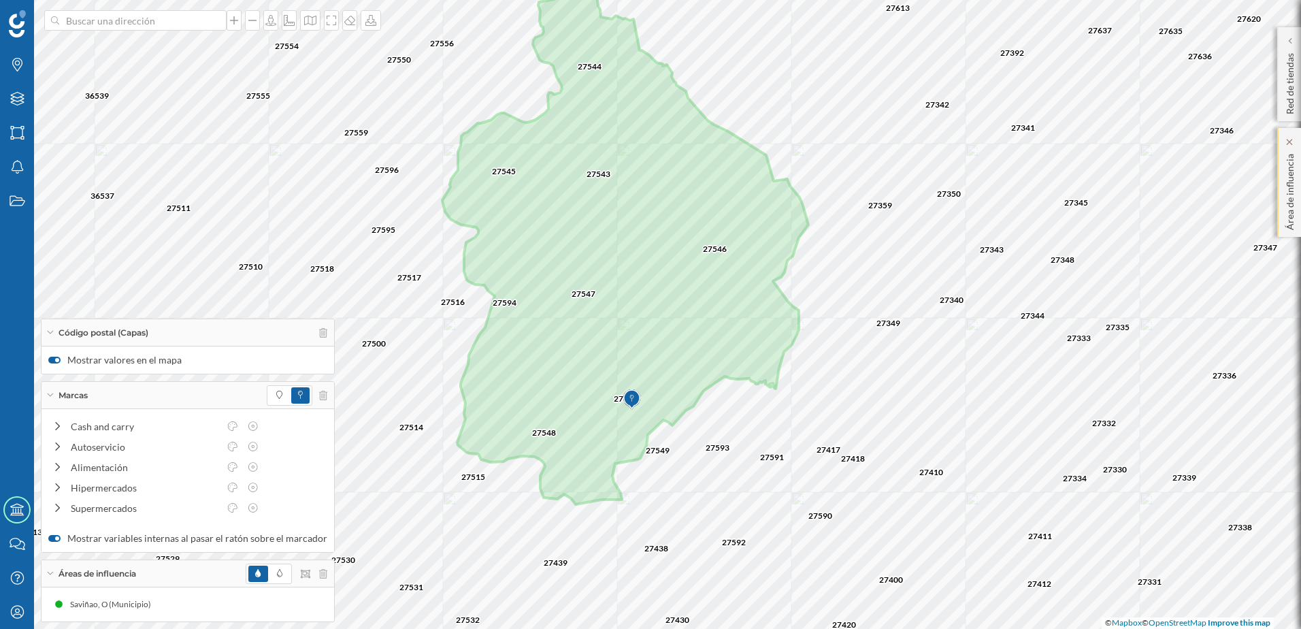
click at [1292, 206] on p "Área de influencia" at bounding box center [1290, 189] width 14 height 82
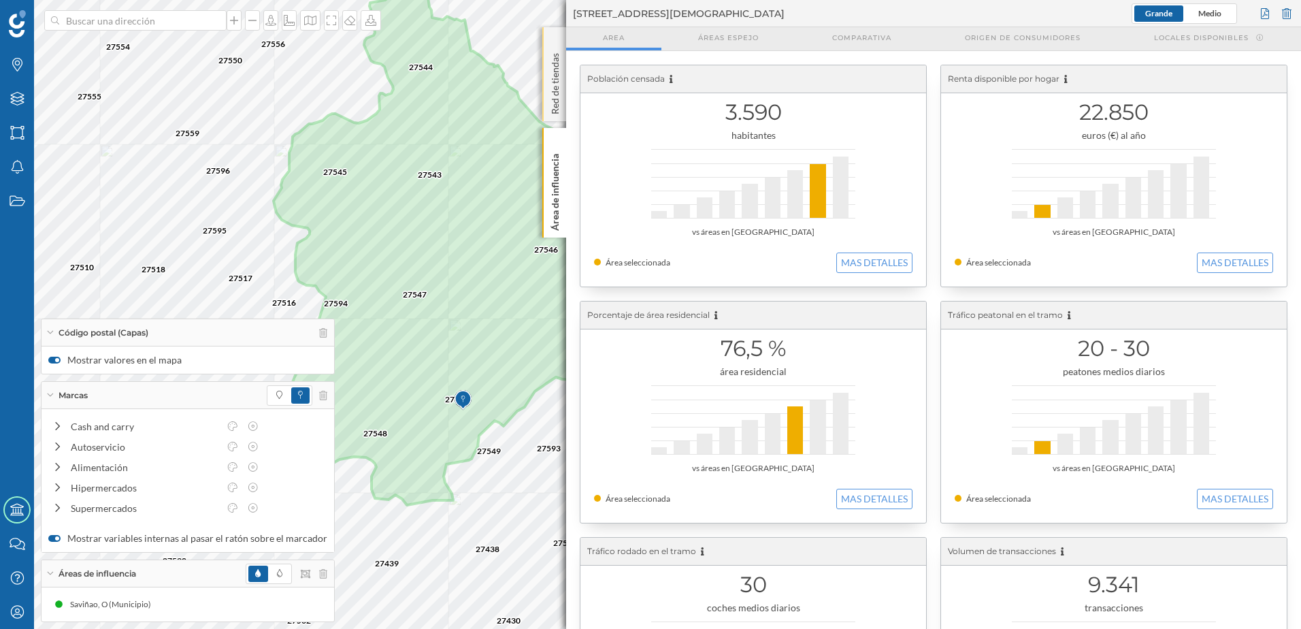
click at [557, 90] on p "Red de tiendas" at bounding box center [555, 81] width 14 height 67
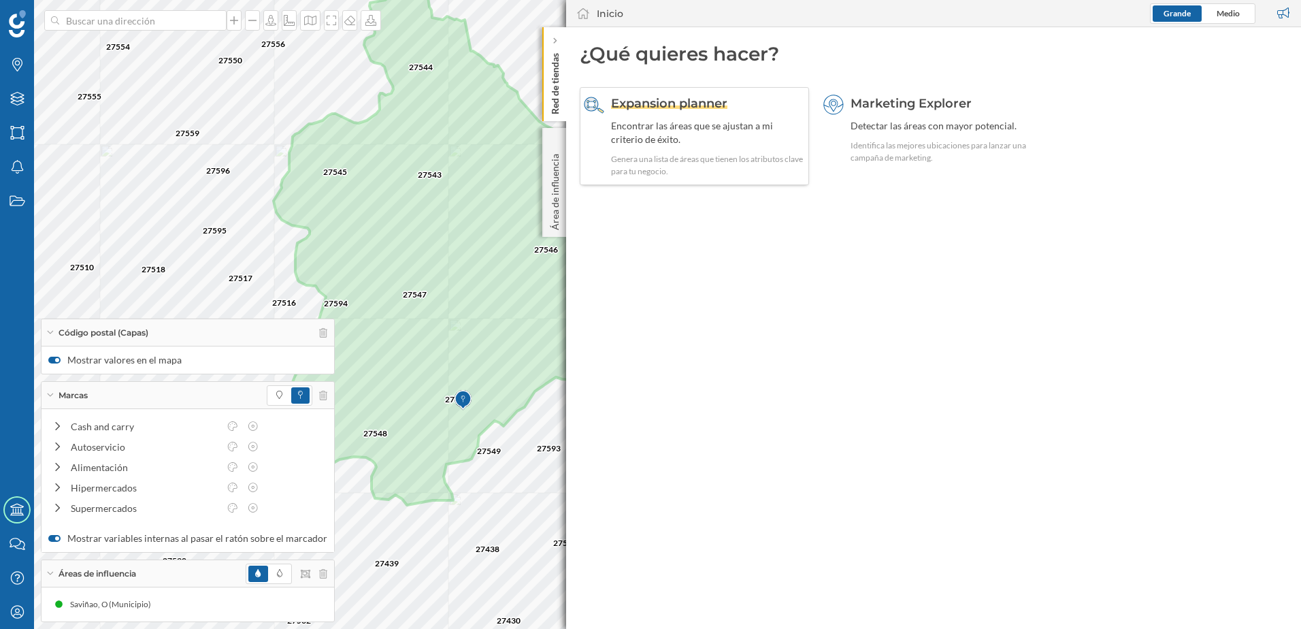
click at [682, 105] on span "Expansion planner" at bounding box center [669, 103] width 116 height 15
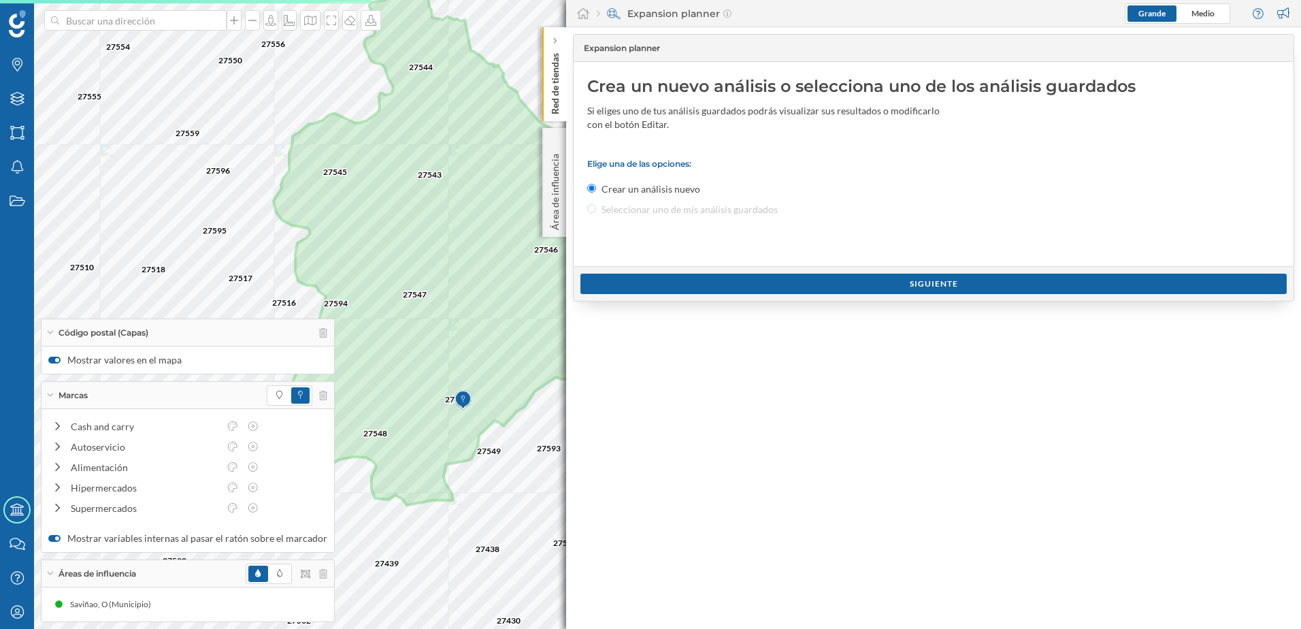
click at [553, 93] on p "Red de tiendas" at bounding box center [555, 81] width 14 height 67
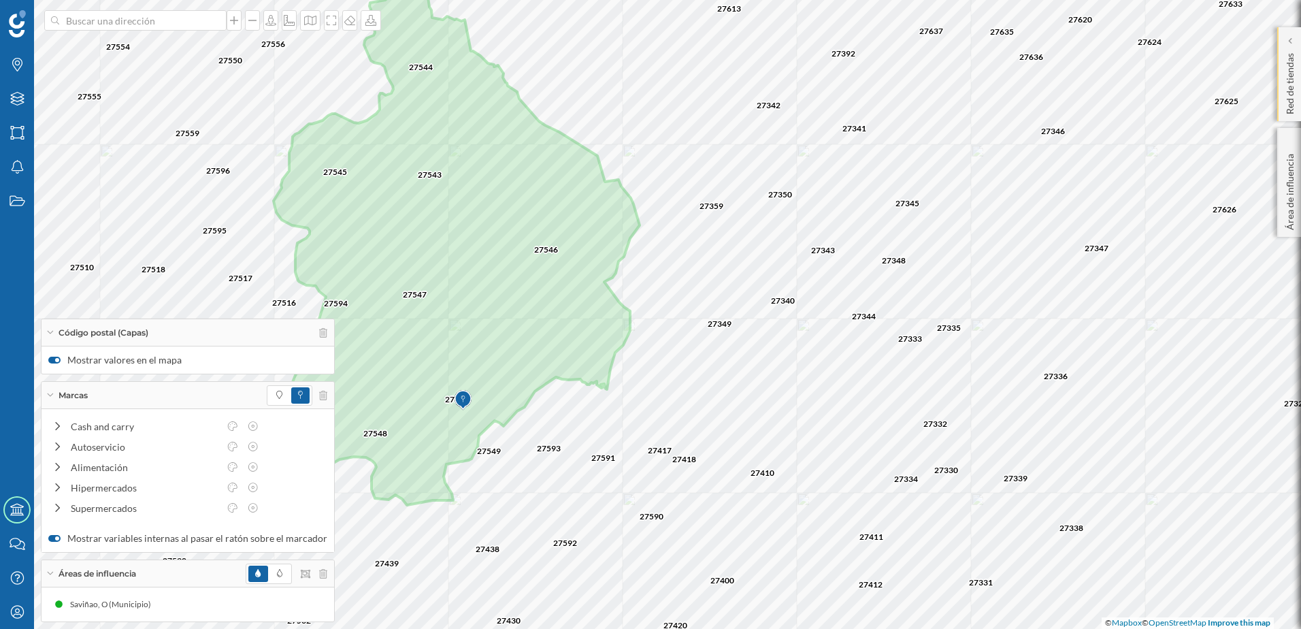
click at [1286, 91] on p "Red de tiendas" at bounding box center [1290, 81] width 14 height 67
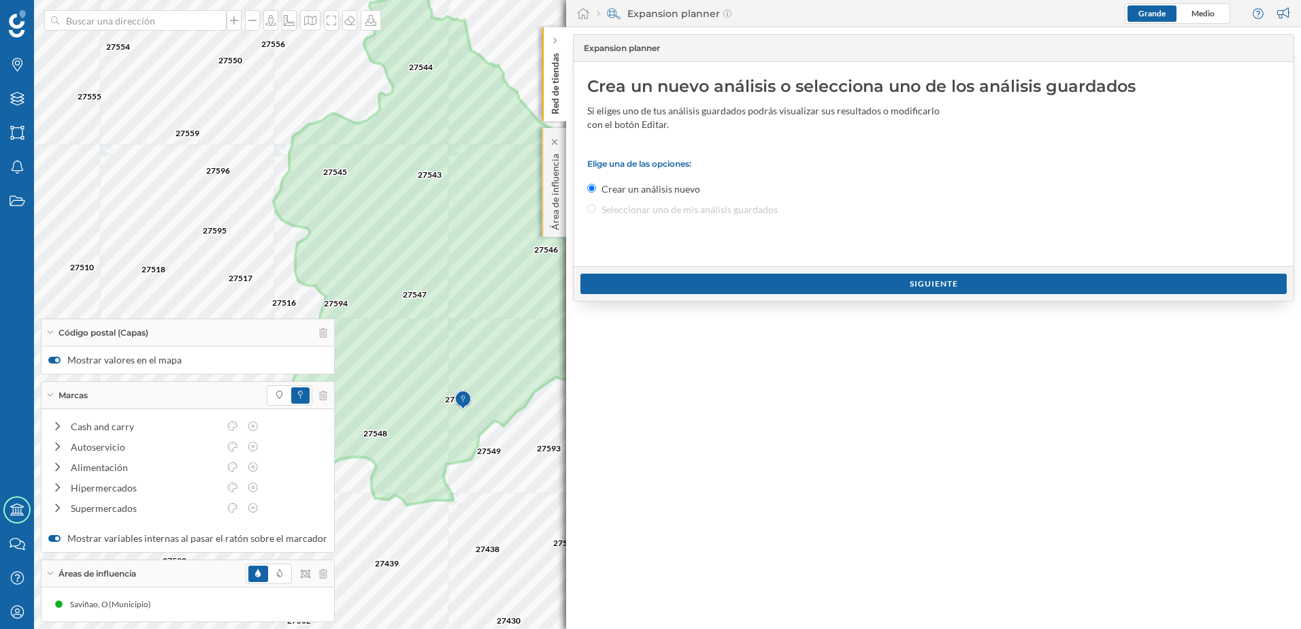
click at [552, 188] on p "Área de influencia" at bounding box center [555, 189] width 14 height 82
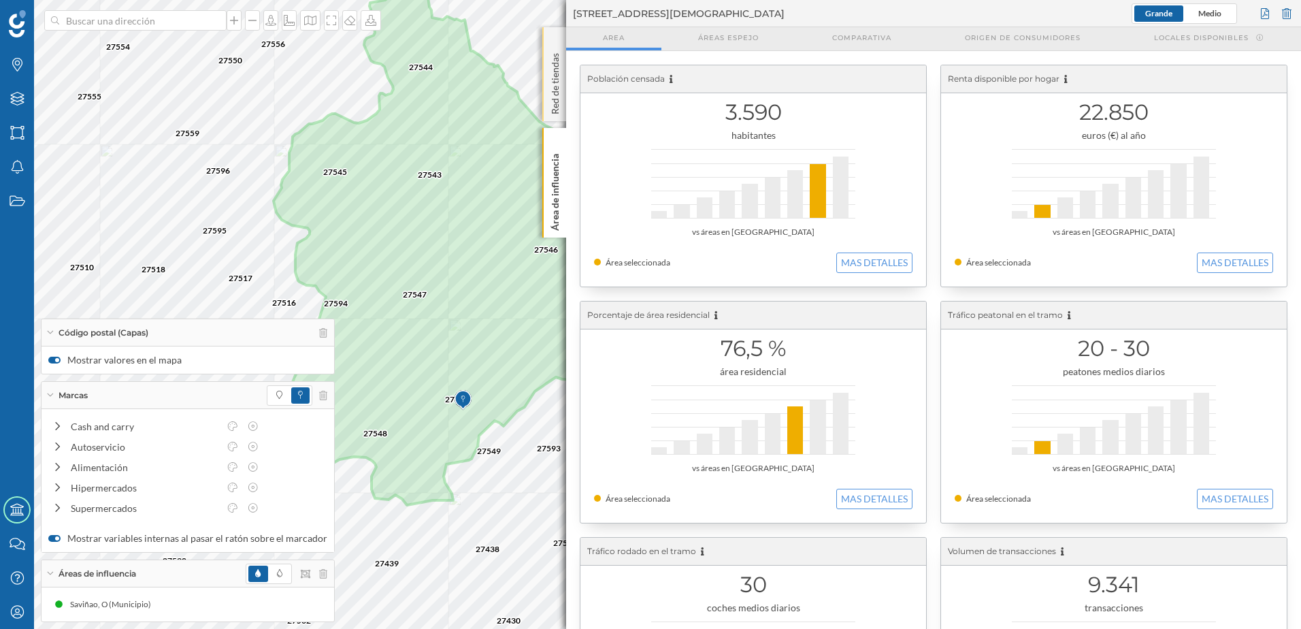
click at [548, 101] on p "Red de tiendas" at bounding box center [555, 81] width 14 height 67
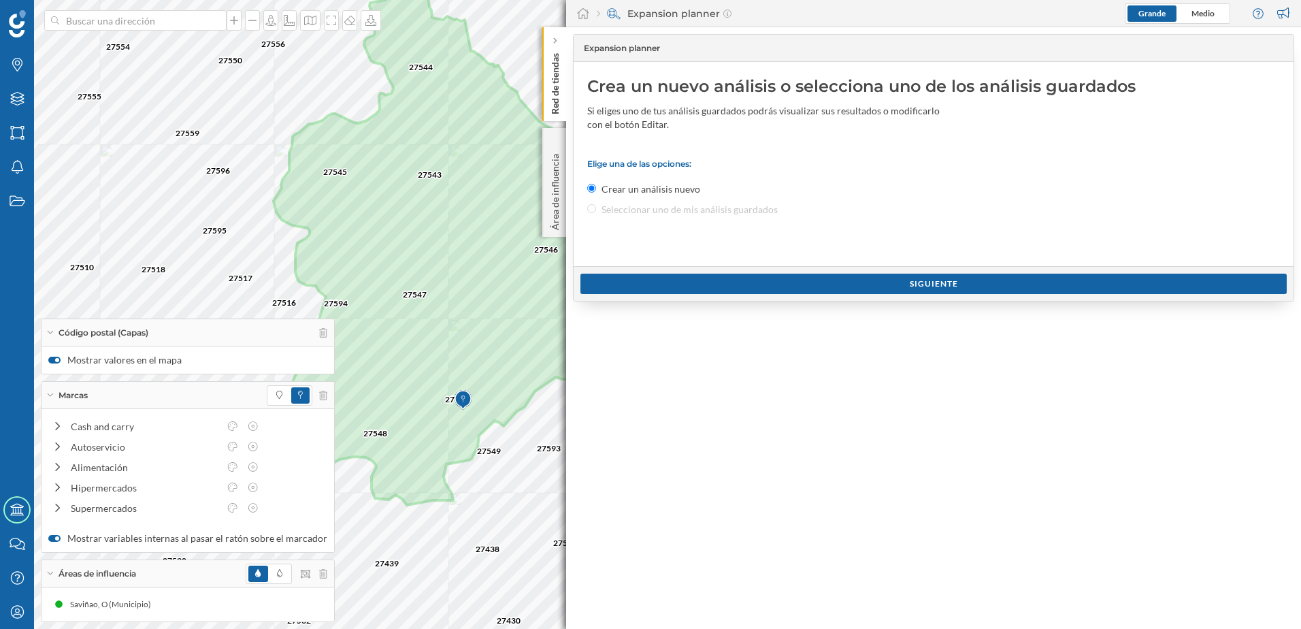
click at [597, 16] on icon at bounding box center [598, 13] width 3 height 7
click at [668, 14] on div "Expansion planner" at bounding box center [664, 14] width 135 height 14
click at [916, 282] on div "Siguiente" at bounding box center [933, 283] width 706 height 20
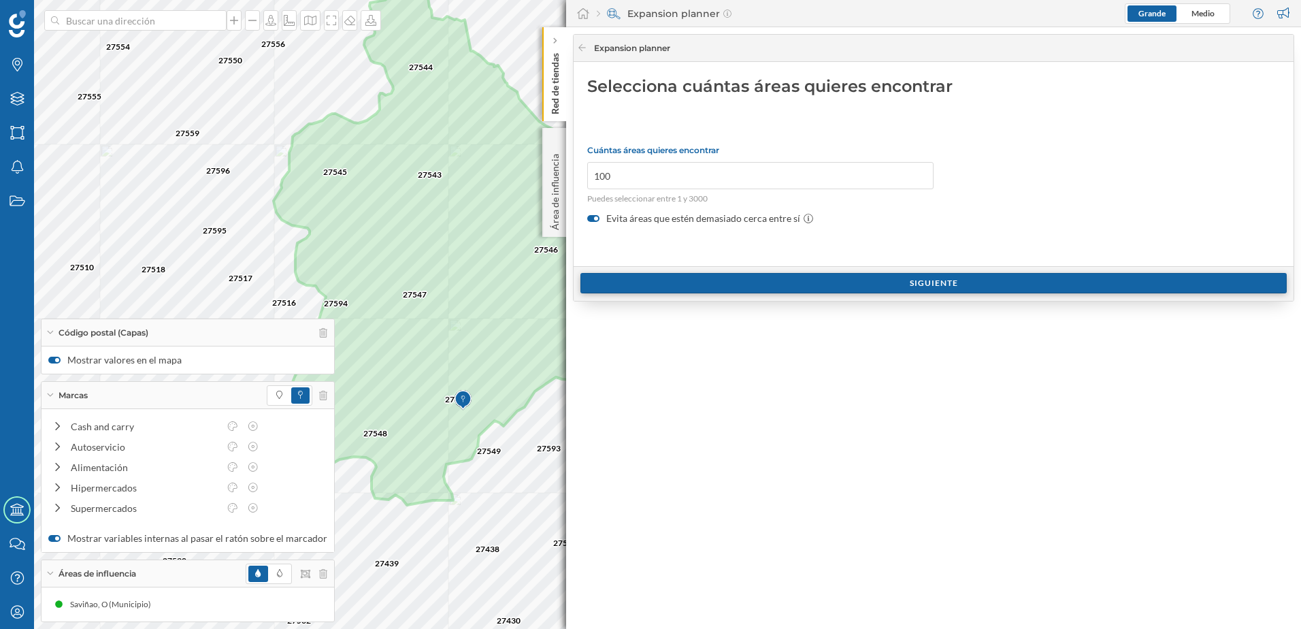
click at [916, 282] on div "Siguiente" at bounding box center [933, 283] width 706 height 20
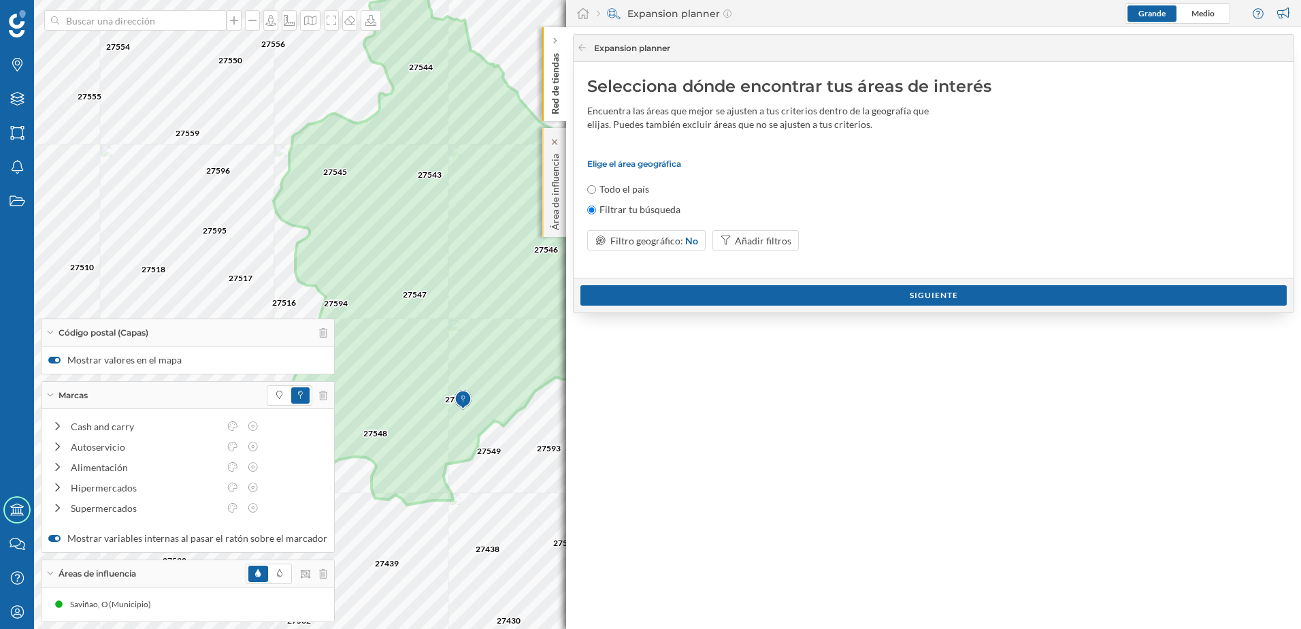
click at [551, 150] on p "Área de influencia" at bounding box center [555, 189] width 14 height 82
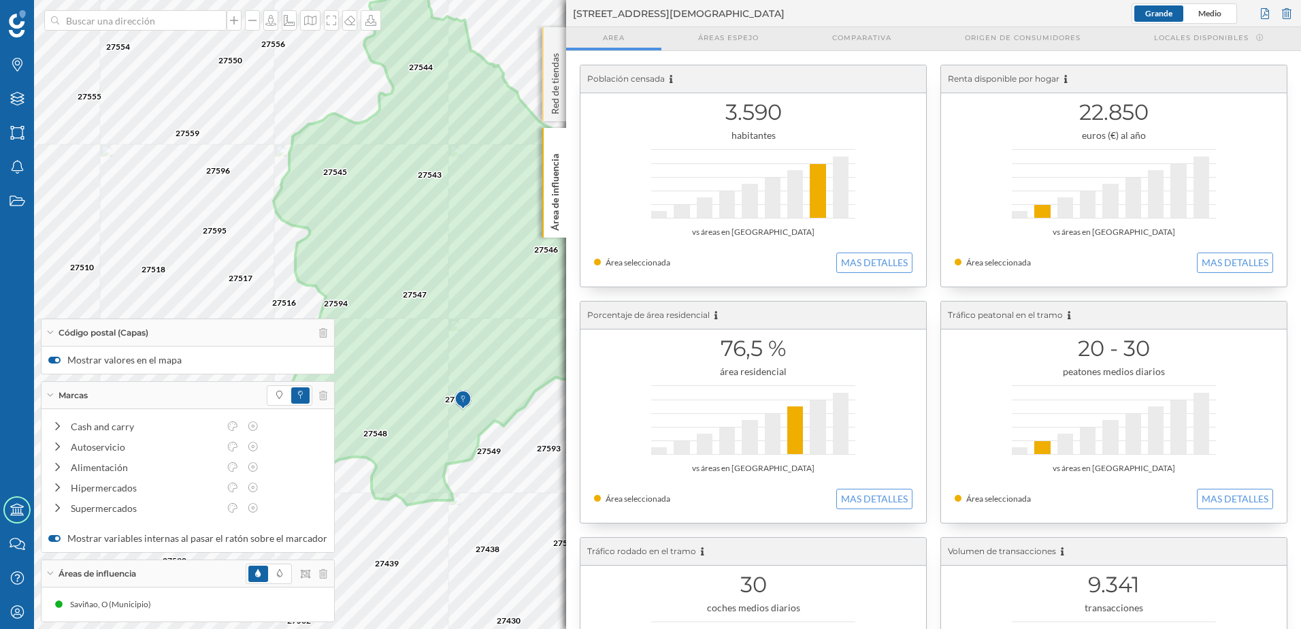
click at [557, 84] on p "Red de tiendas" at bounding box center [555, 81] width 14 height 67
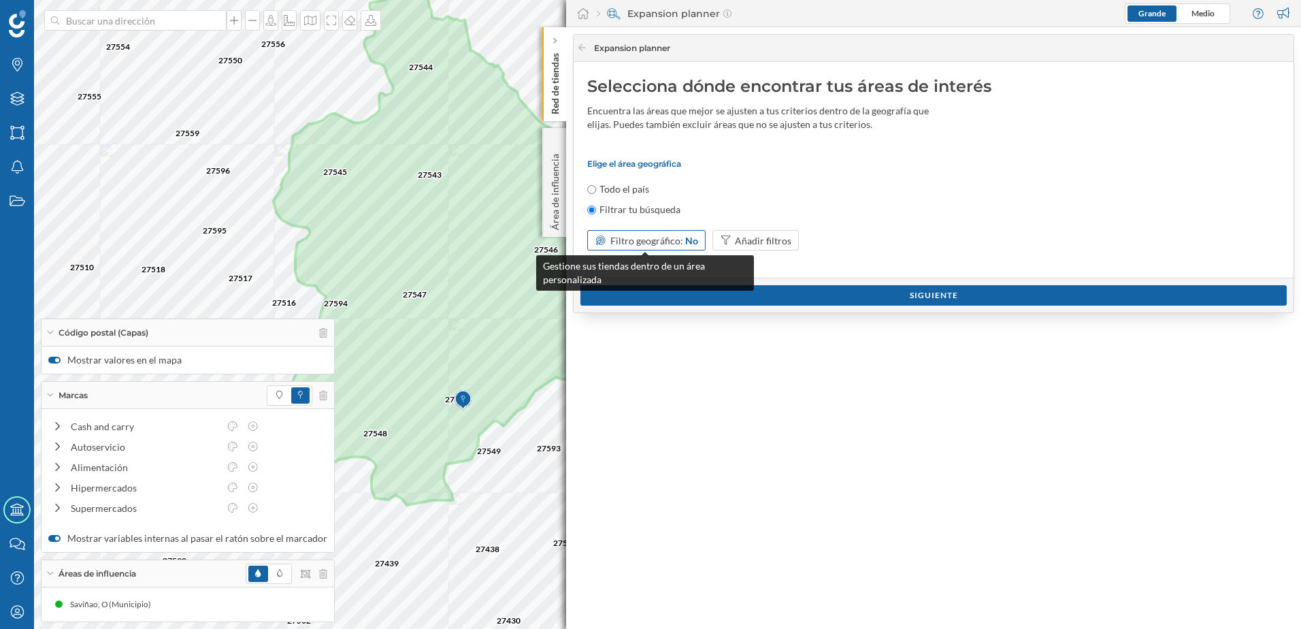
click at [662, 240] on span "Filtro geográfico:" at bounding box center [646, 241] width 73 height 12
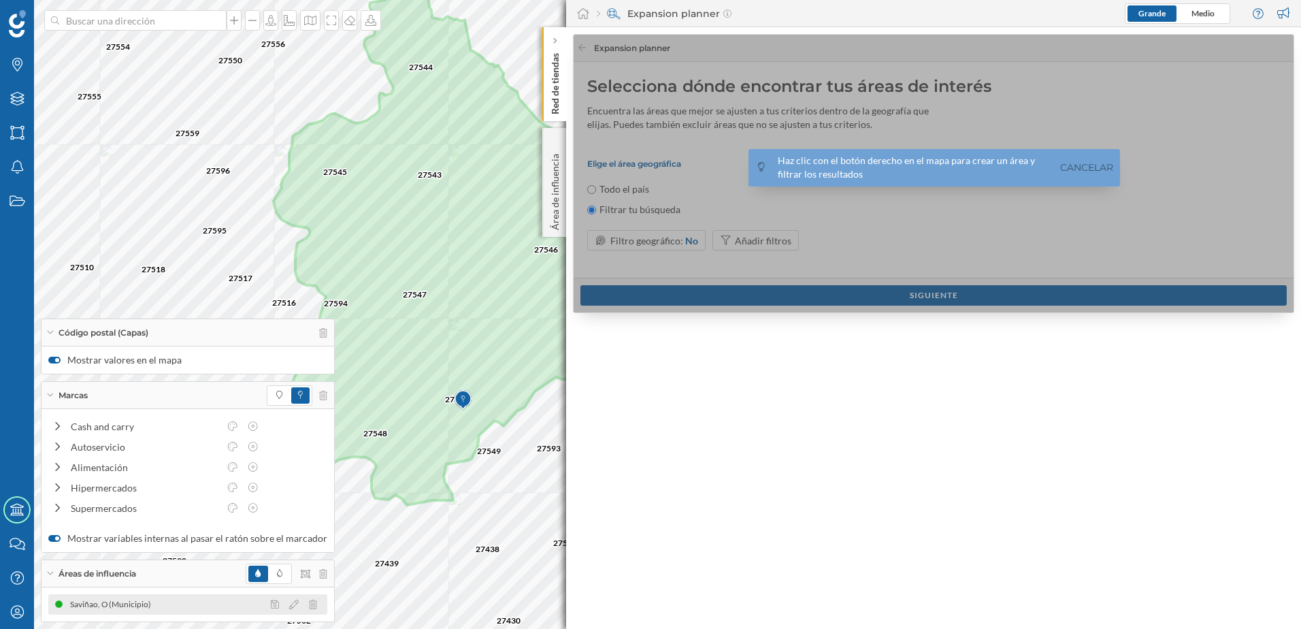
click at [146, 607] on div "Saviñao, O (Municipio)" at bounding box center [114, 604] width 88 height 14
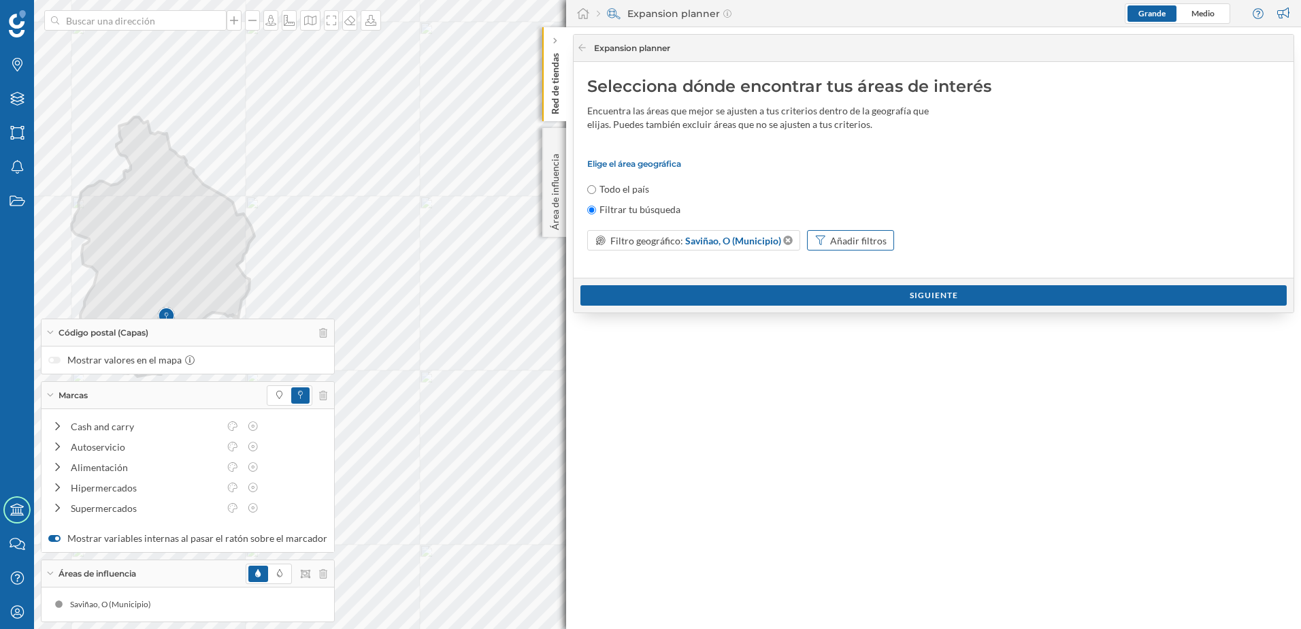
click at [852, 243] on div "Añadir filtros" at bounding box center [858, 240] width 56 height 14
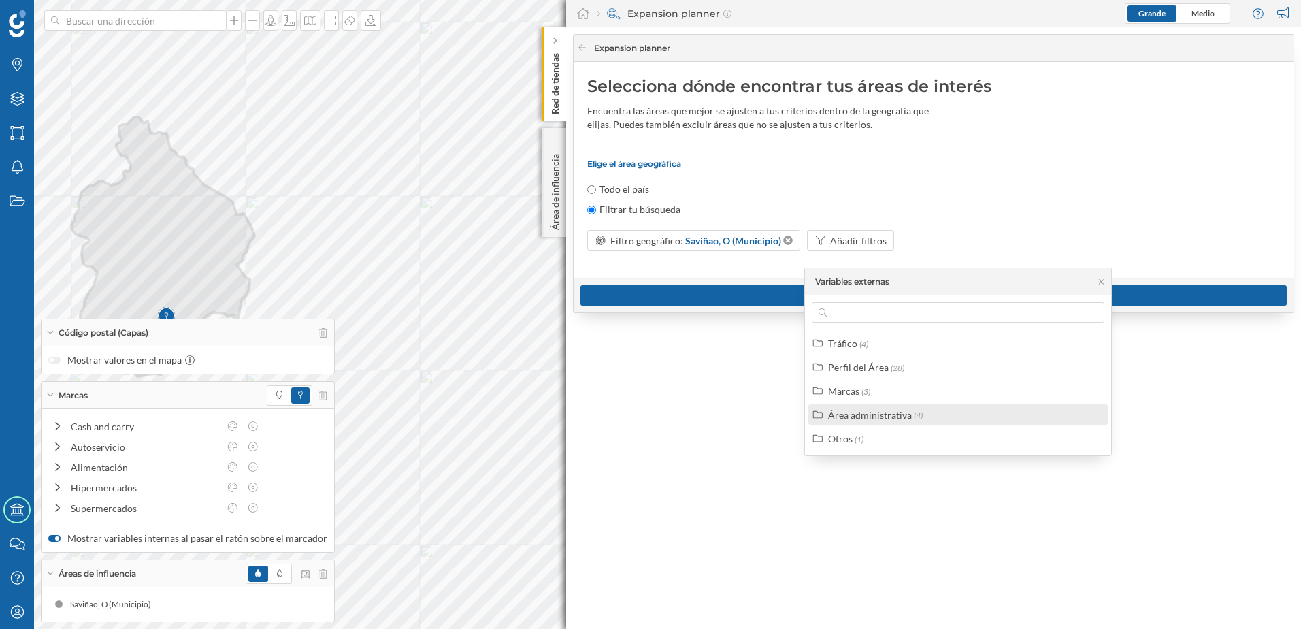
click at [885, 414] on div "Área administrativa" at bounding box center [870, 415] width 84 height 12
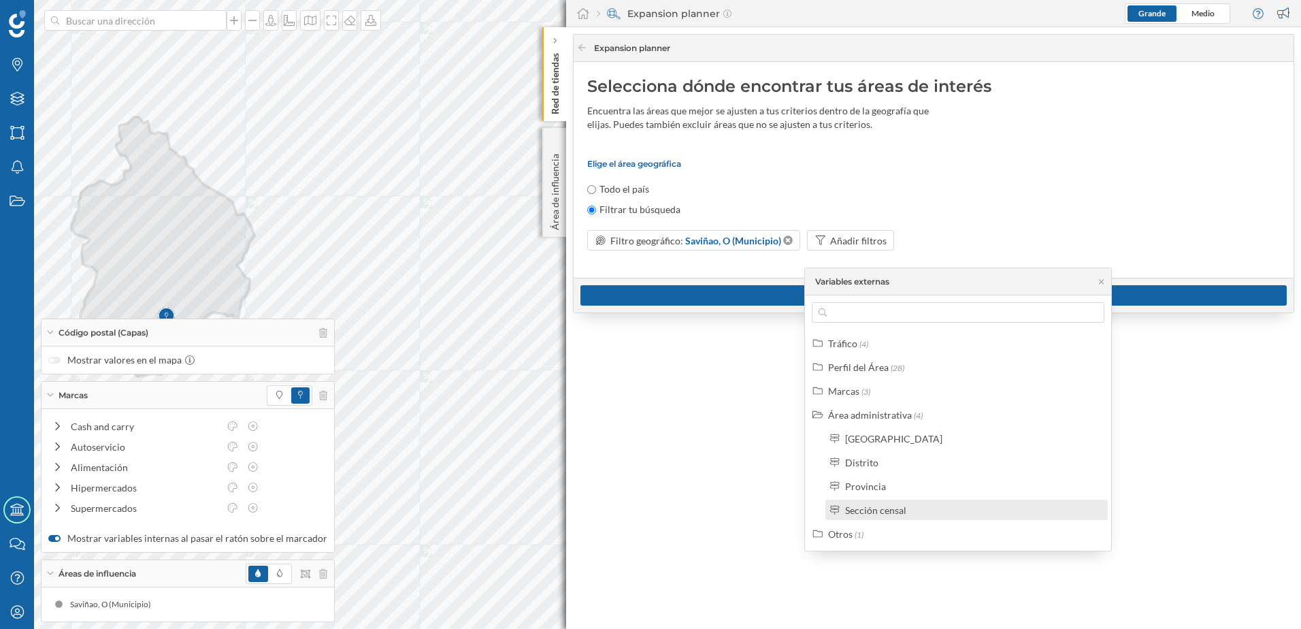
click at [878, 512] on div "Sección censal" at bounding box center [875, 510] width 61 height 12
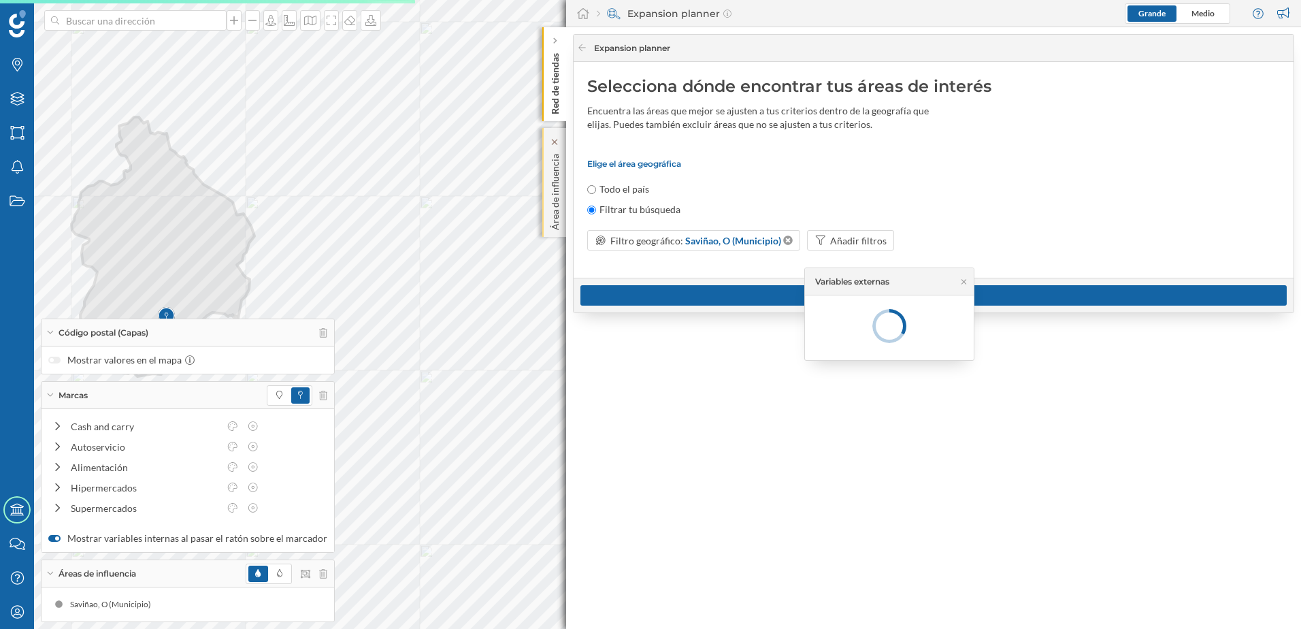
click at [557, 220] on p "Área de influencia" at bounding box center [555, 189] width 14 height 82
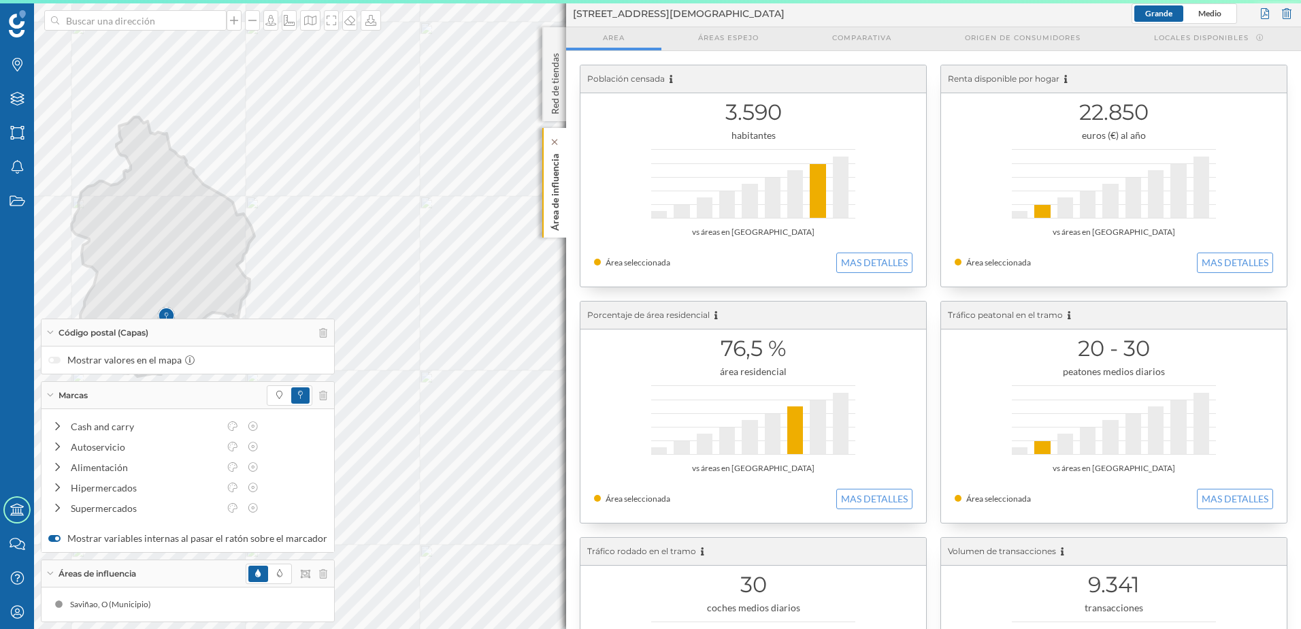
click at [557, 208] on p "Área de influencia" at bounding box center [555, 189] width 14 height 82
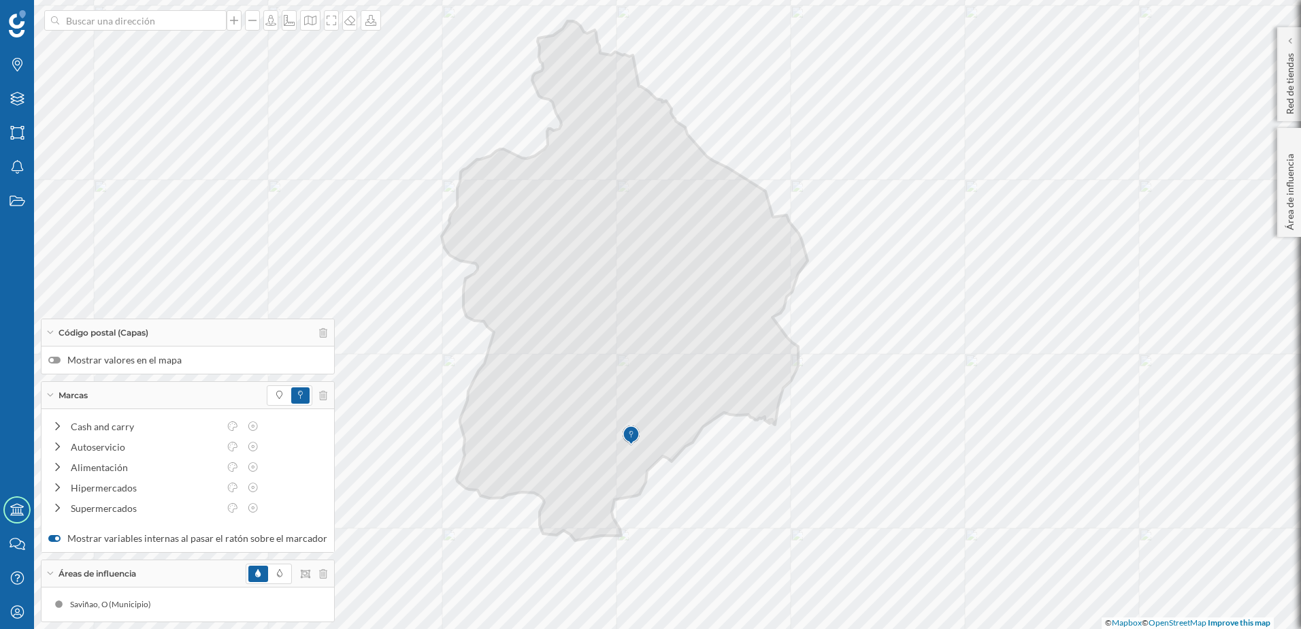
click at [54, 363] on div at bounding box center [54, 360] width 12 height 7
click at [0, 0] on input "Mostrar valores en el mapa" at bounding box center [0, 0] width 0 height 0
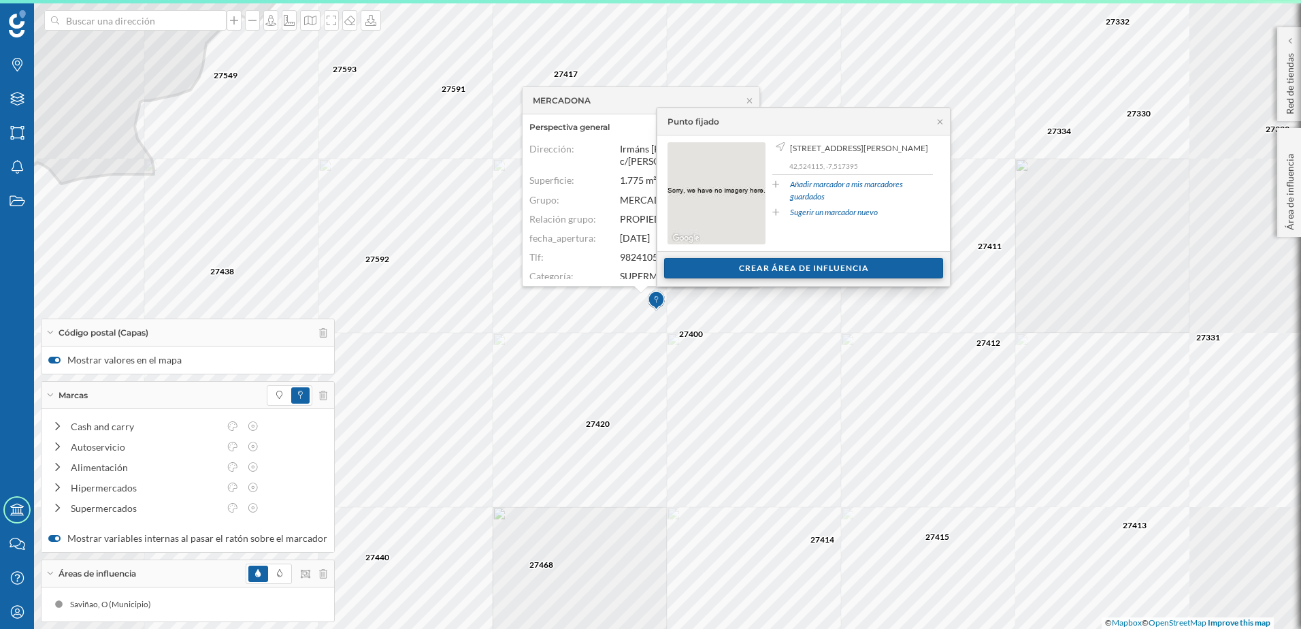
click at [758, 270] on div "Crear área de influencia" at bounding box center [803, 268] width 279 height 20
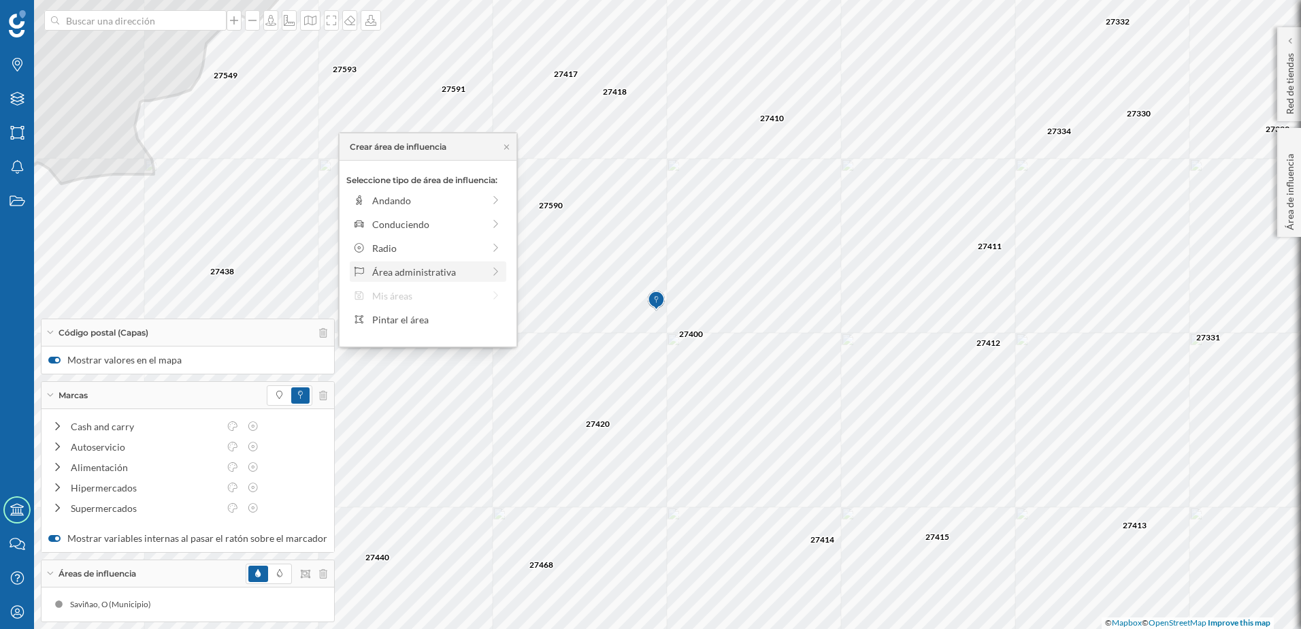
click at [458, 275] on div "Área administrativa" at bounding box center [427, 272] width 111 height 14
click at [386, 243] on div "Municipio" at bounding box center [439, 248] width 134 height 14
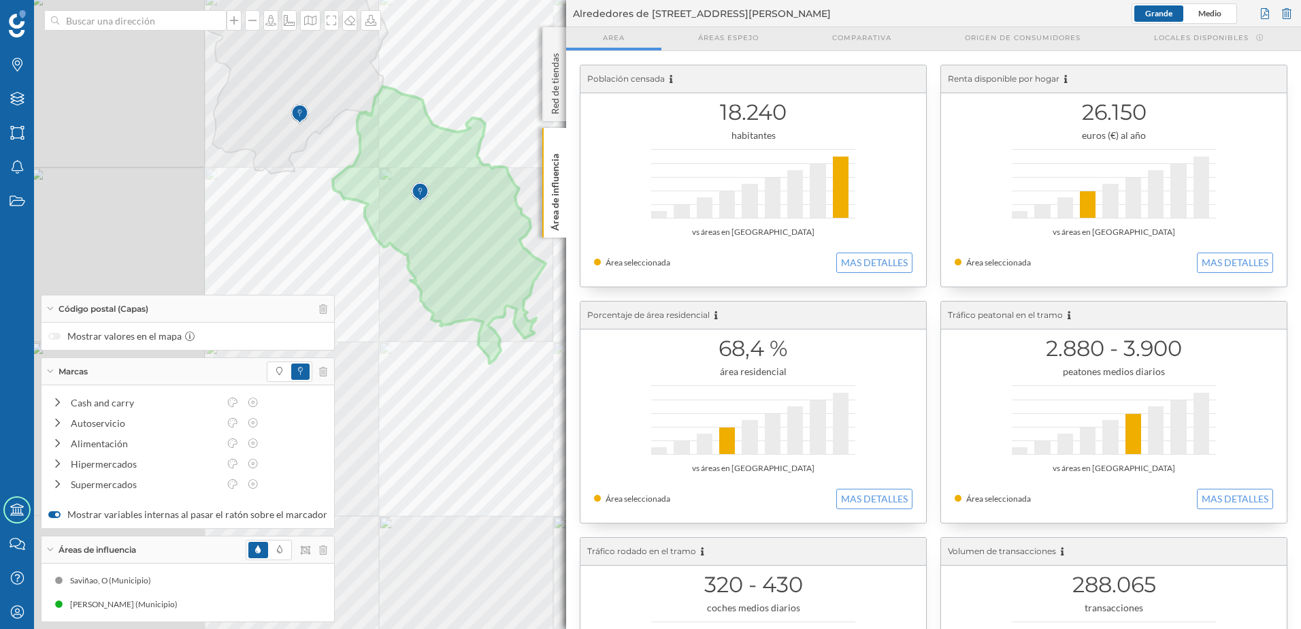
click at [623, 203] on div "Marcas Capas Áreas Notificaciones Estados Academy Contacta con nosotros Centro …" at bounding box center [650, 314] width 1301 height 629
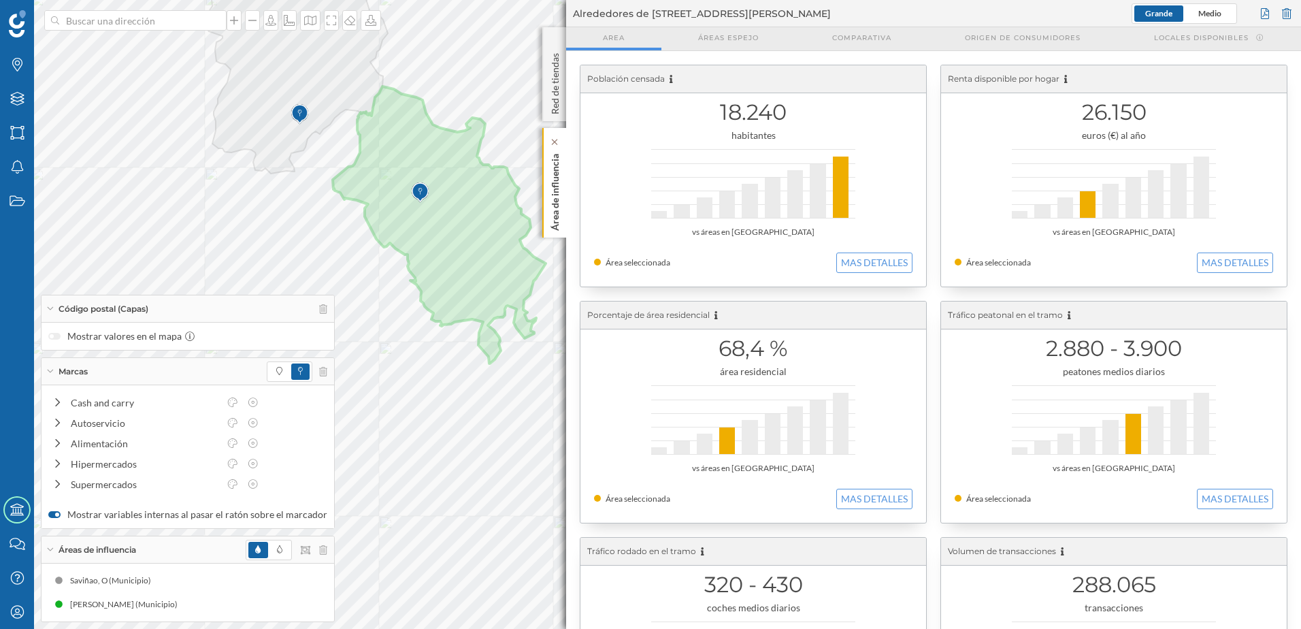
click at [564, 203] on div "Área de influencia" at bounding box center [554, 183] width 24 height 110
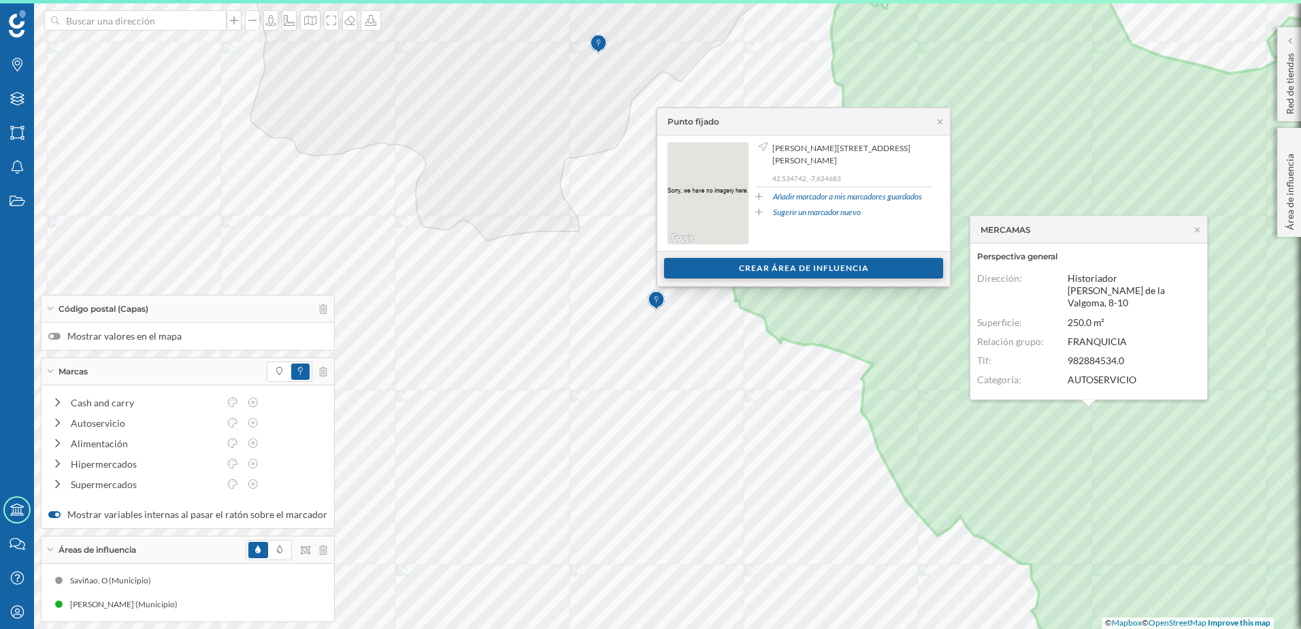
click at [819, 264] on div "Crear área de influencia" at bounding box center [803, 268] width 279 height 20
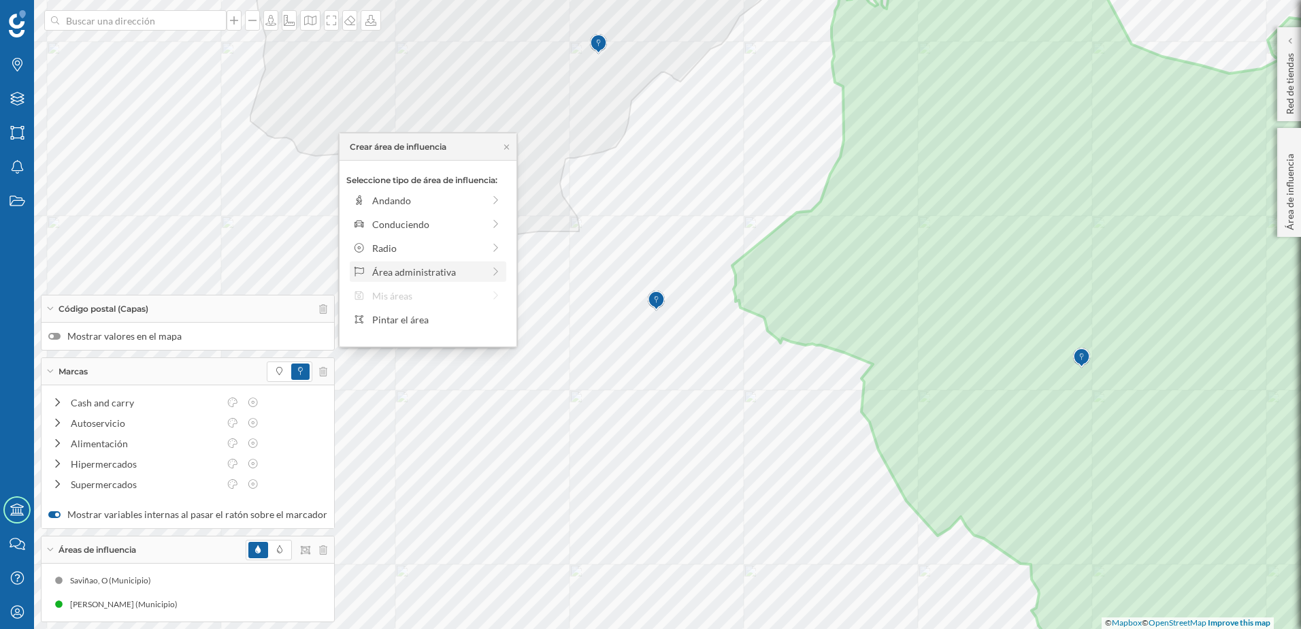
click at [450, 278] on div "Área administrativa" at bounding box center [427, 272] width 111 height 14
click at [412, 250] on div "Municipio" at bounding box center [439, 248] width 134 height 14
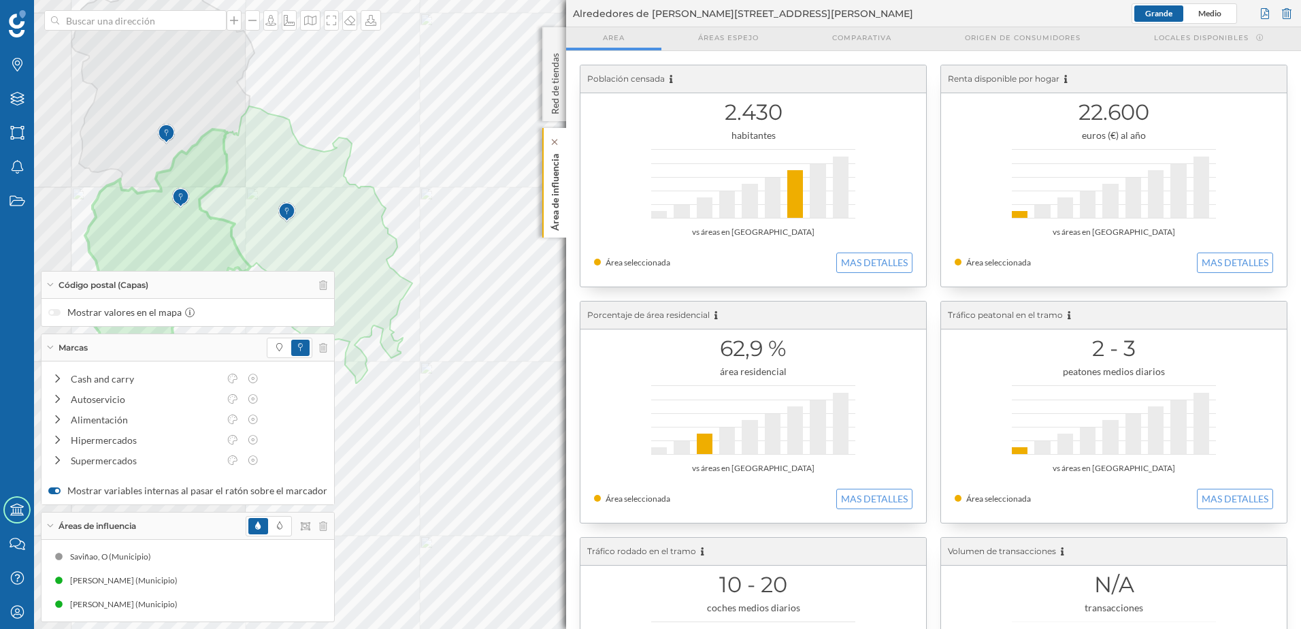
click at [553, 223] on p "Área de influencia" at bounding box center [555, 189] width 14 height 82
